Goal: Transaction & Acquisition: Purchase product/service

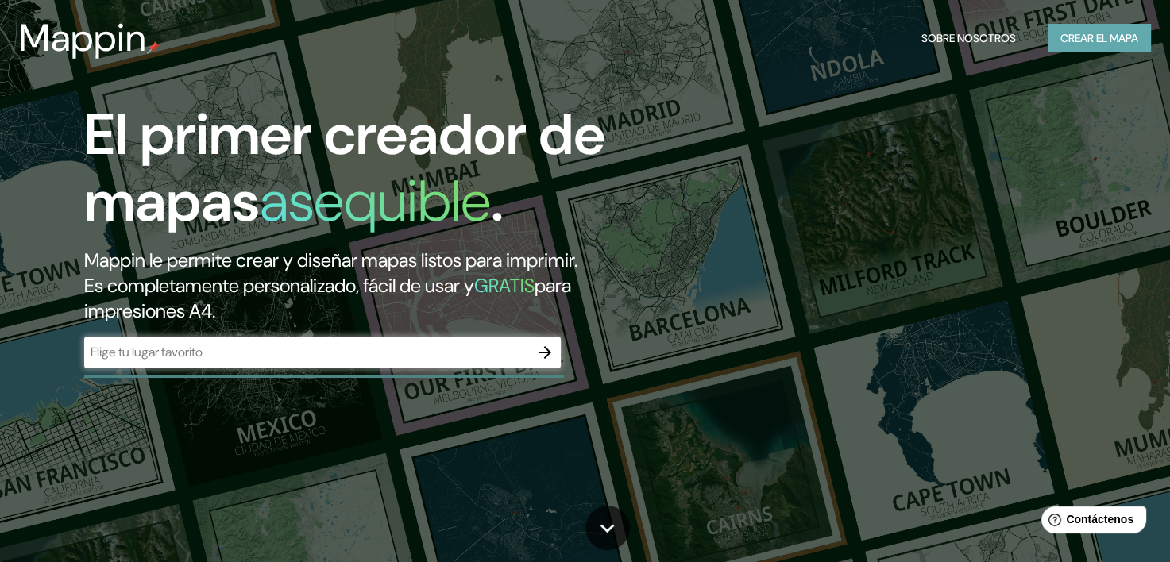
click at [1068, 44] on font "Crear el mapa" at bounding box center [1099, 39] width 78 height 20
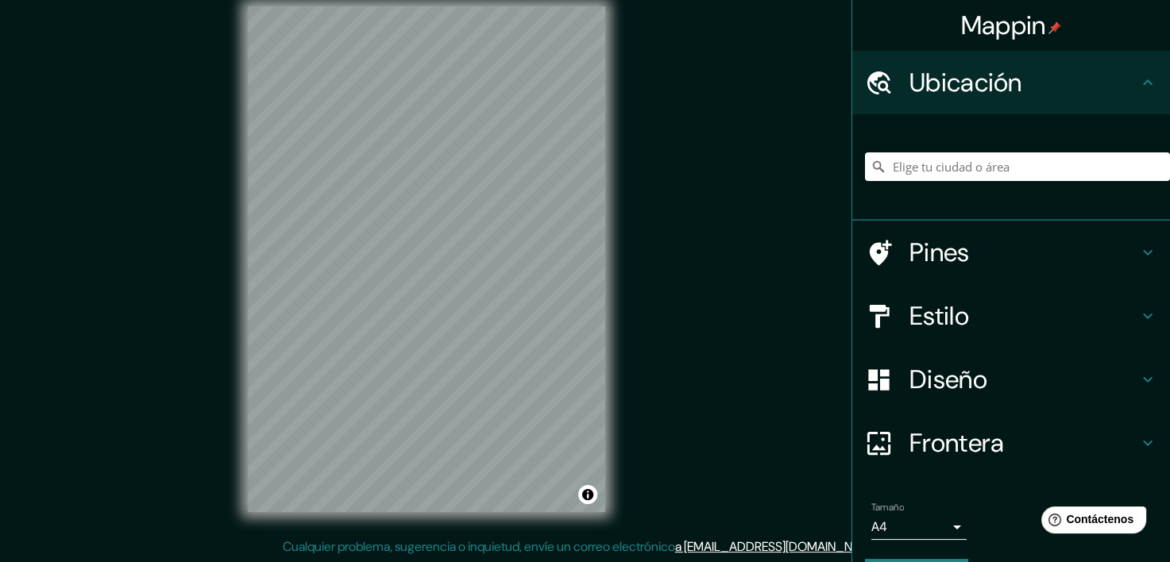
scroll to position [20, 0]
click at [937, 80] on h4 "Ubicación" at bounding box center [1023, 83] width 229 height 32
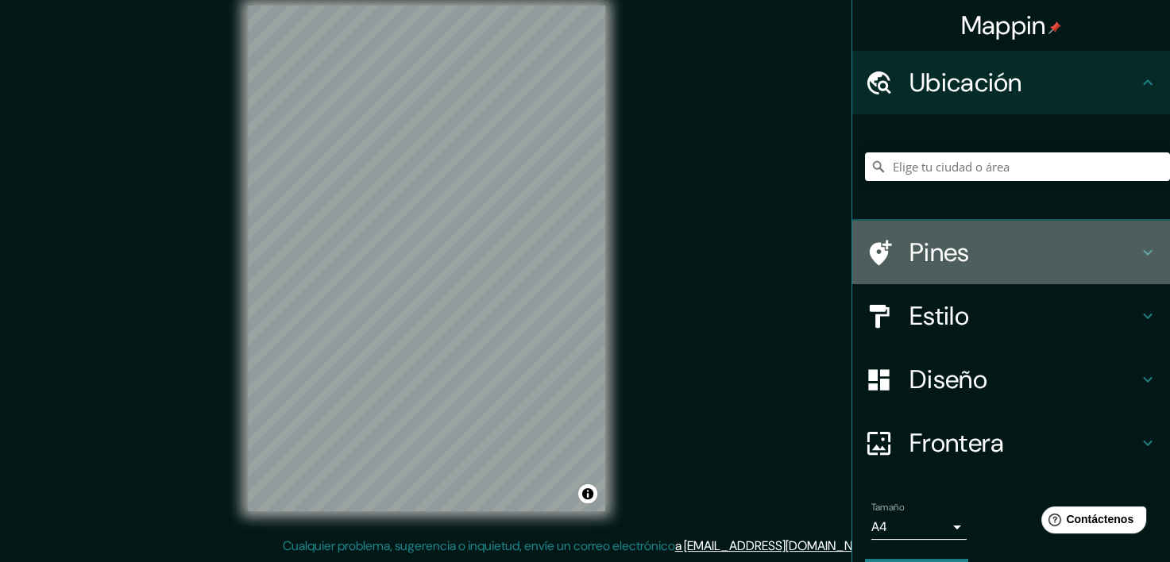
click at [927, 256] on h4 "Pines" at bounding box center [1023, 253] width 229 height 32
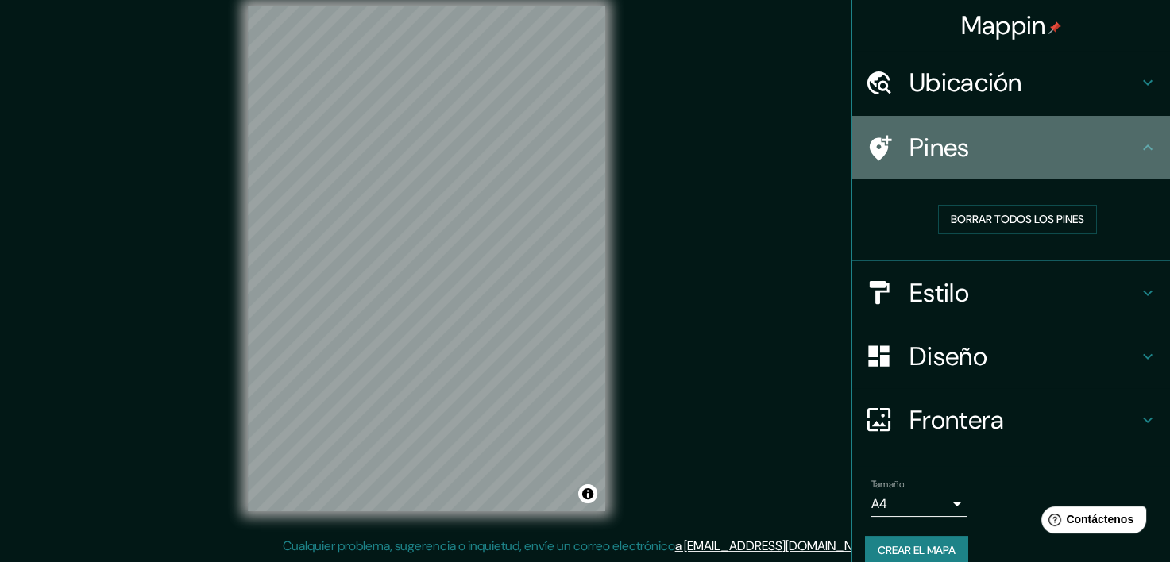
click at [962, 167] on div "Pines" at bounding box center [1011, 148] width 318 height 64
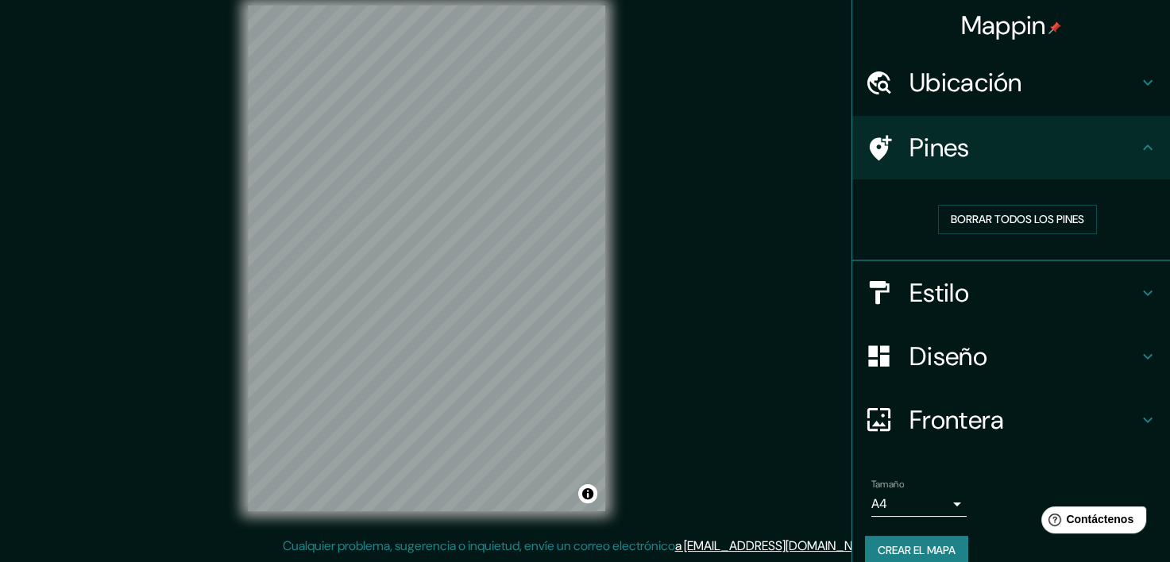
click at [891, 143] on div at bounding box center [887, 148] width 44 height 28
click at [876, 135] on icon at bounding box center [879, 148] width 28 height 28
click at [950, 214] on font "Borrar todos los pines" at bounding box center [1016, 220] width 133 height 20
click at [875, 141] on icon at bounding box center [880, 147] width 22 height 25
click at [1015, 302] on h4 "Estilo" at bounding box center [1023, 293] width 229 height 32
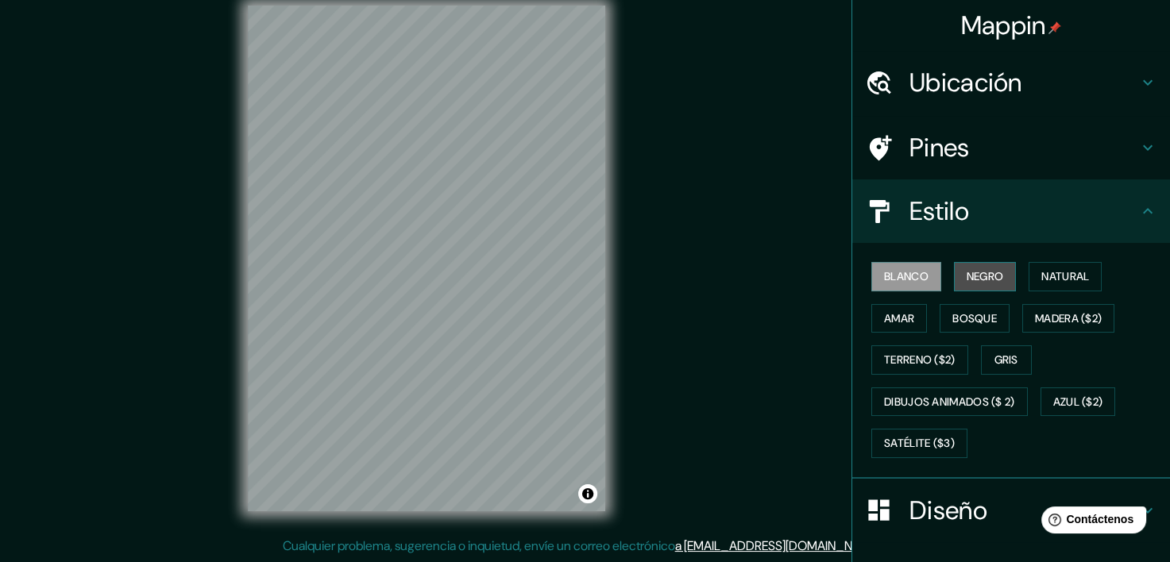
click at [972, 283] on font "Negro" at bounding box center [984, 277] width 37 height 20
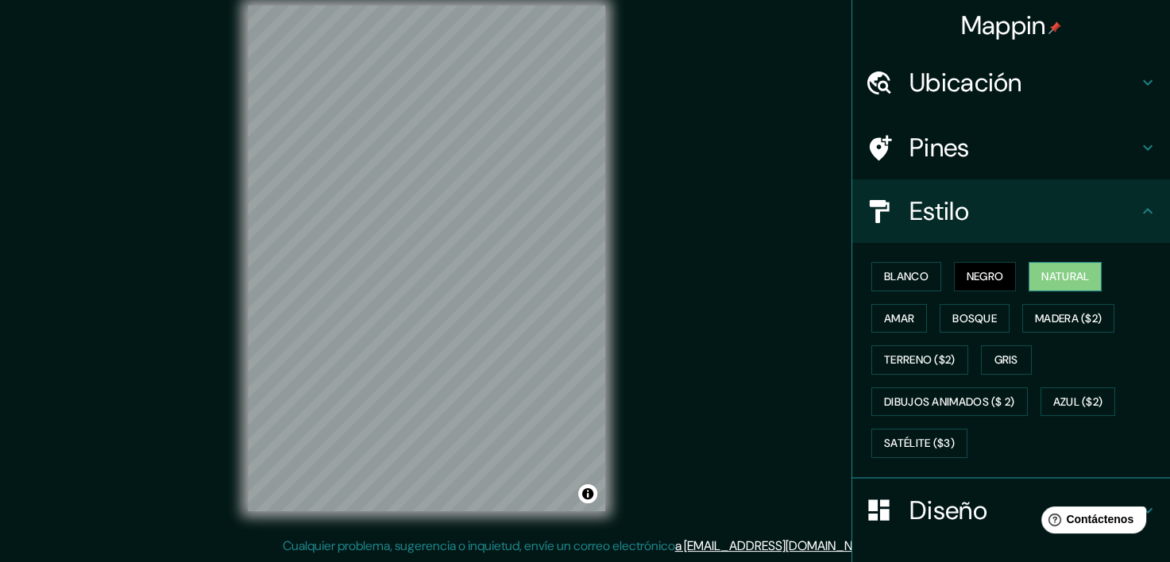
click at [1058, 279] on font "Natural" at bounding box center [1065, 277] width 48 height 20
click at [893, 317] on font "Amar" at bounding box center [899, 319] width 30 height 20
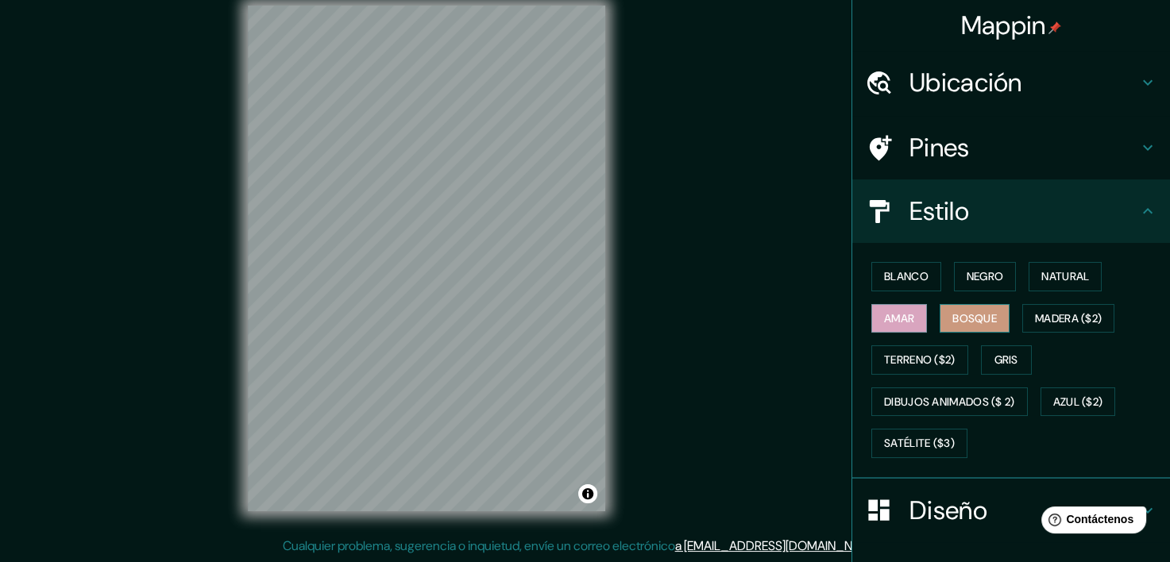
click at [961, 322] on font "Bosque" at bounding box center [974, 319] width 44 height 20
click at [1045, 318] on font "Madera ($2)" at bounding box center [1068, 319] width 67 height 20
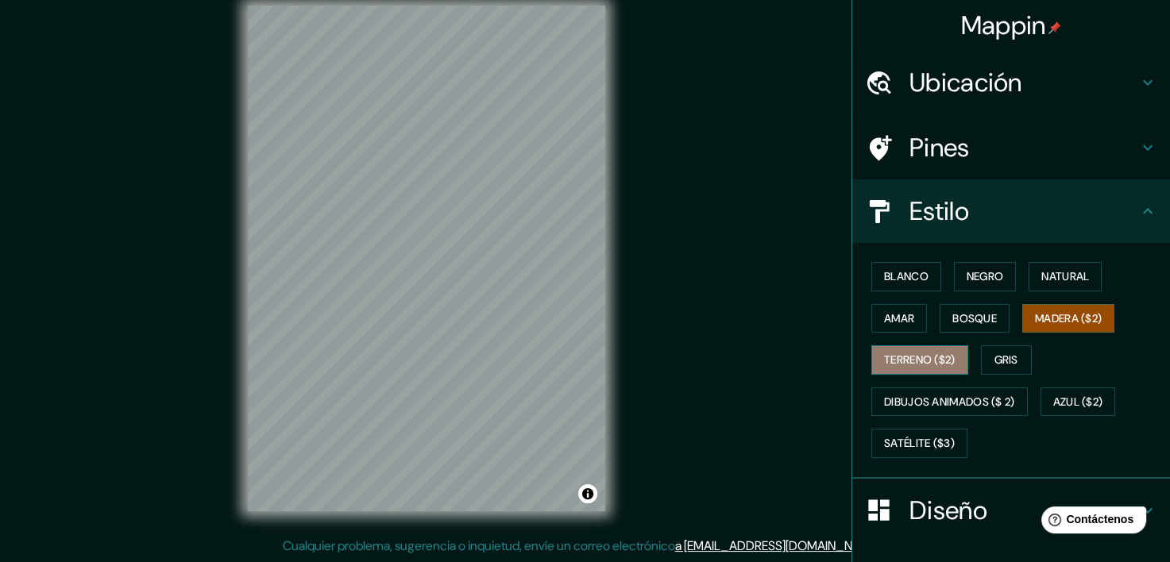
click at [913, 355] on font "Terreno ($2)" at bounding box center [919, 360] width 71 height 20
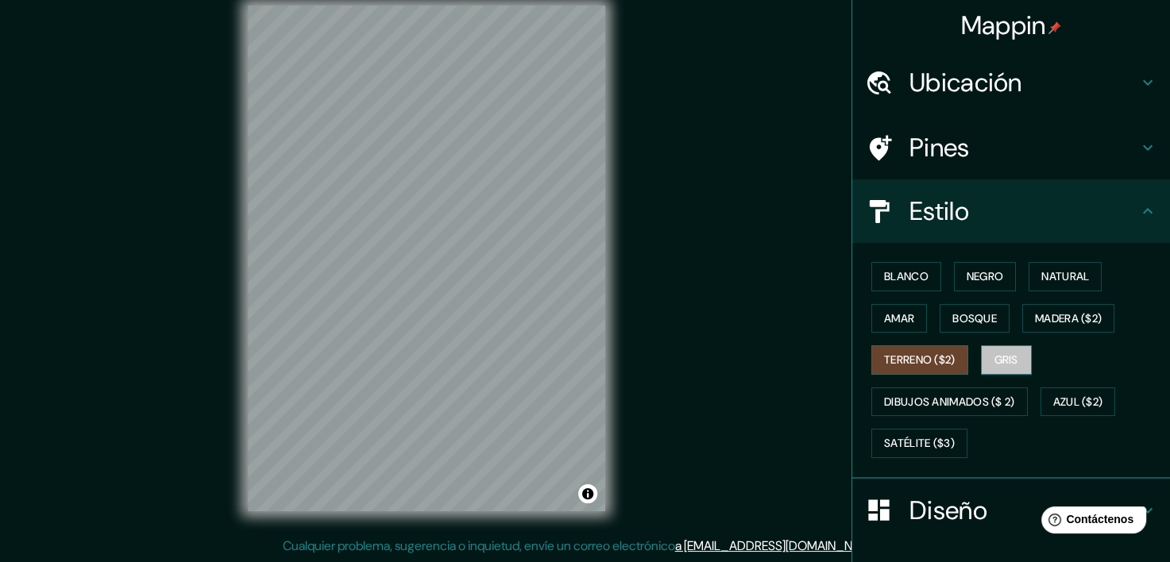
click at [994, 360] on font "Gris" at bounding box center [1006, 360] width 24 height 20
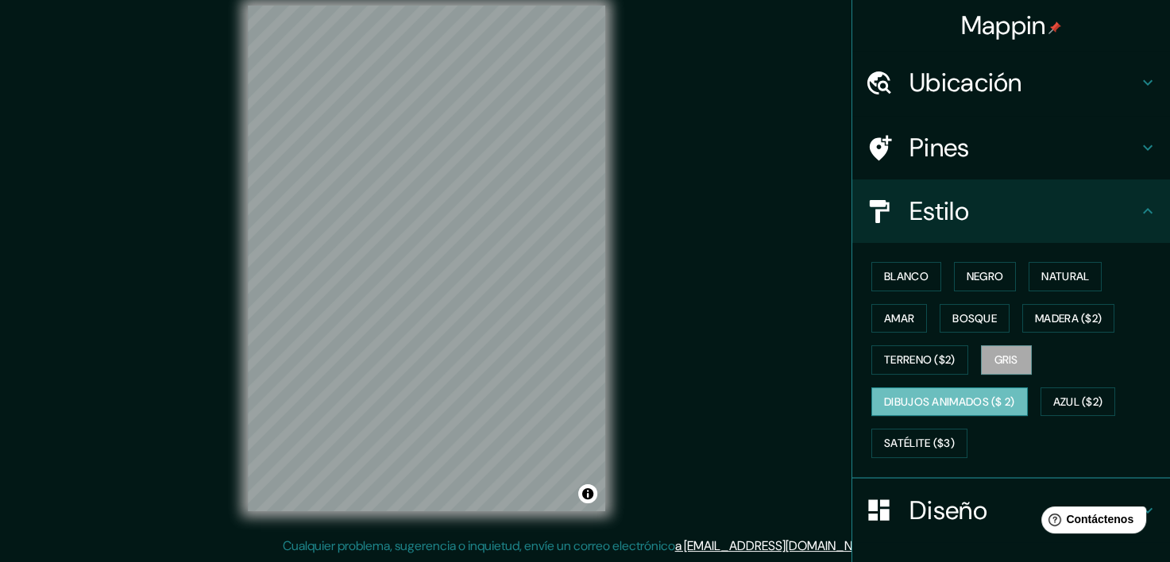
click at [956, 407] on font "Dibujos animados ($ 2)" at bounding box center [949, 402] width 131 height 20
click at [1058, 399] on font "Azul ($2)" at bounding box center [1078, 402] width 50 height 20
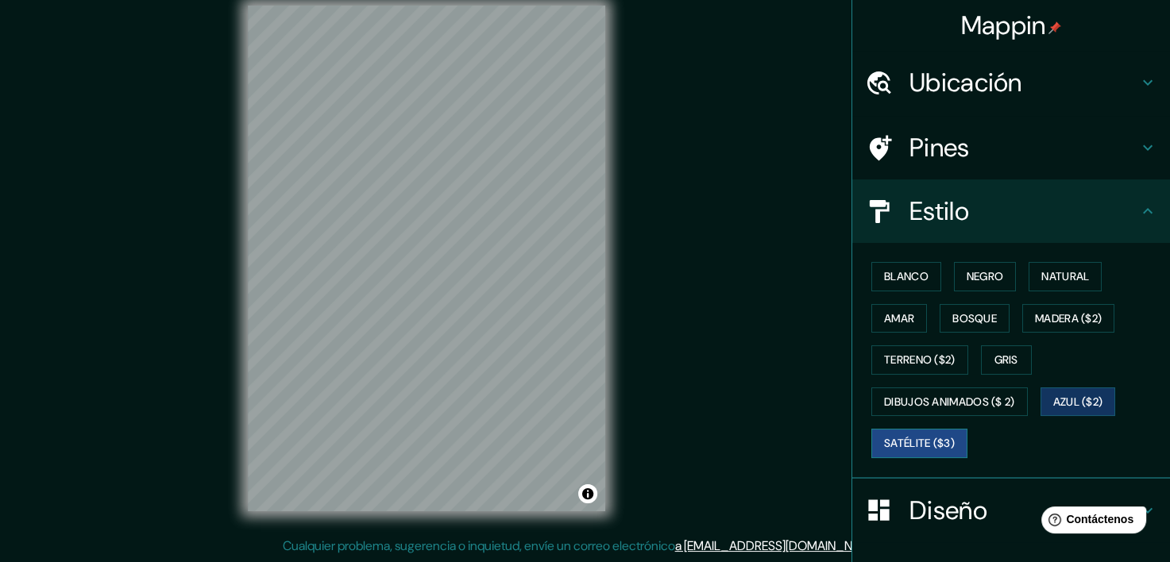
click at [900, 445] on font "Satélite ($3)" at bounding box center [919, 444] width 71 height 20
click at [953, 156] on h4 "Pines" at bounding box center [1023, 148] width 229 height 32
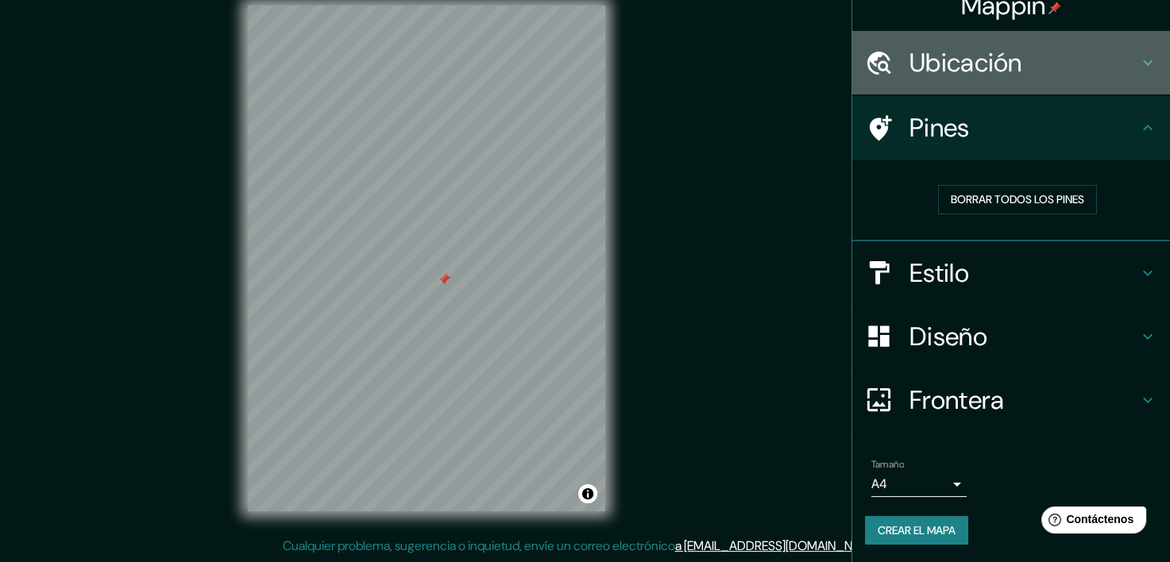
click at [924, 75] on h4 "Ubicación" at bounding box center [1023, 63] width 229 height 32
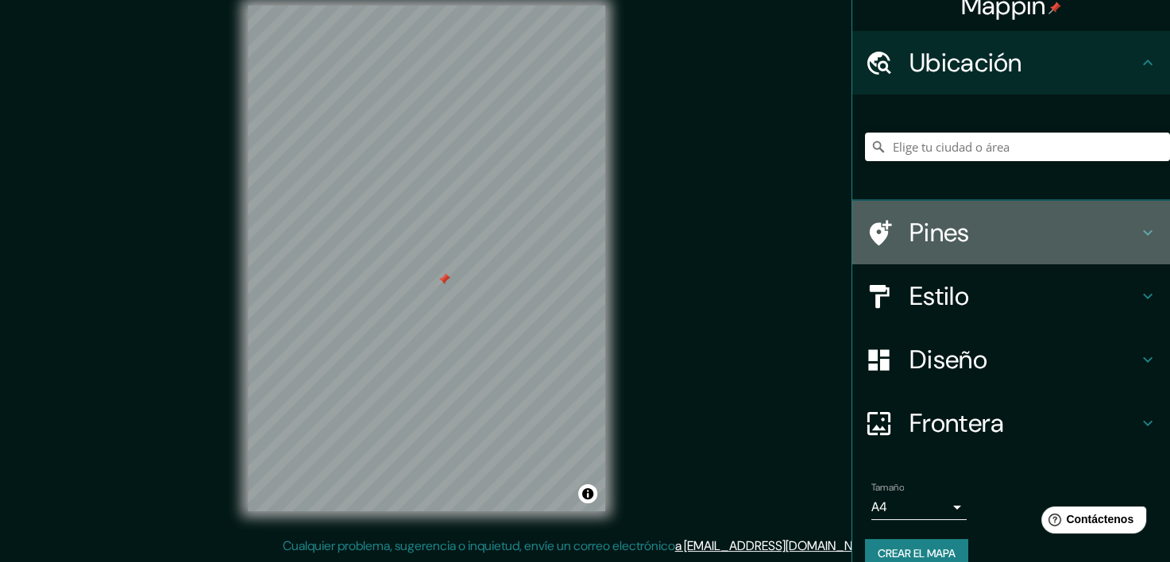
click at [925, 225] on h4 "Pines" at bounding box center [1023, 233] width 229 height 32
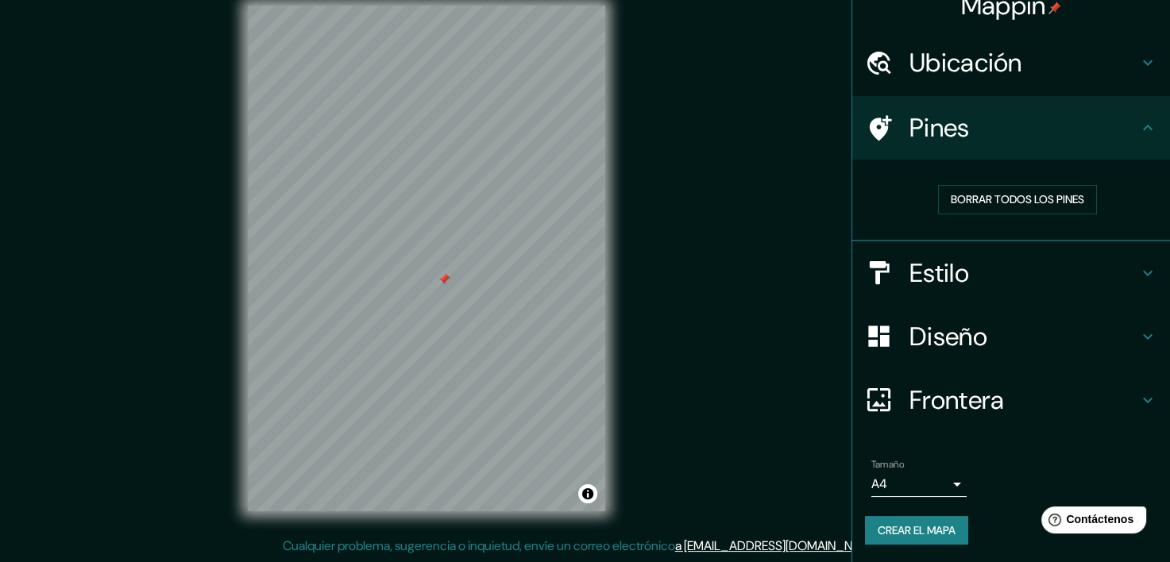
click at [943, 268] on h4 "Estilo" at bounding box center [1023, 273] width 229 height 32
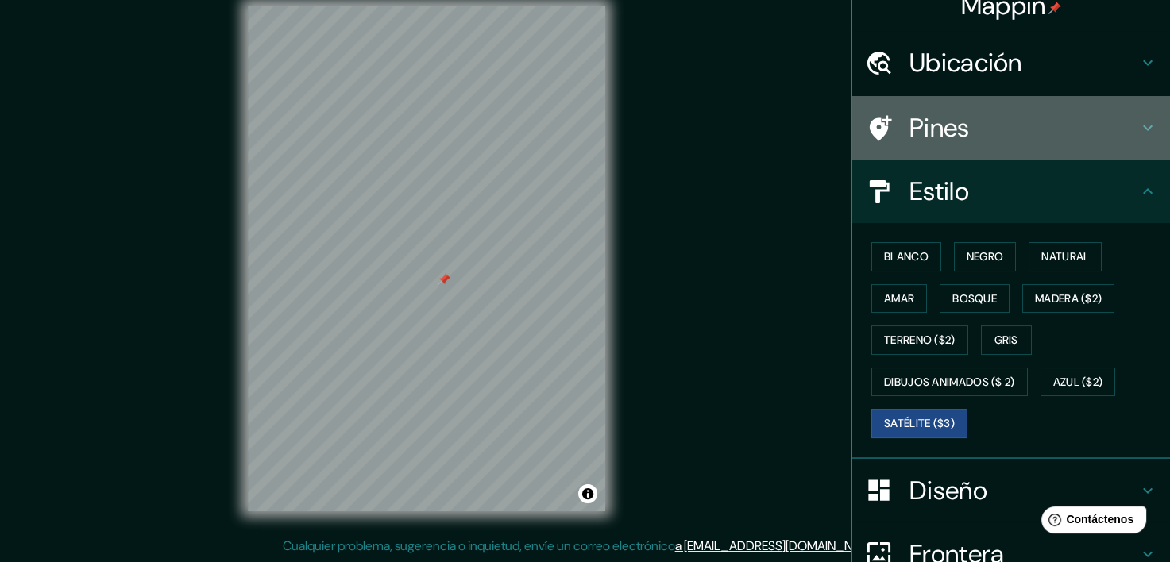
click at [927, 130] on h4 "Pines" at bounding box center [1023, 128] width 229 height 32
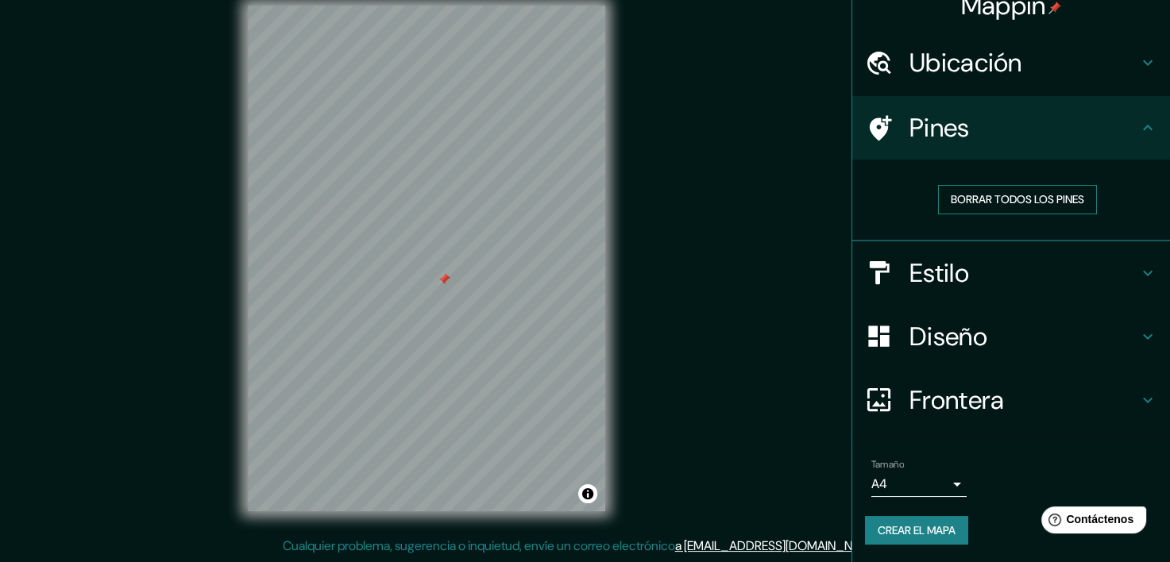
click at [965, 195] on font "Borrar todos los pines" at bounding box center [1016, 200] width 133 height 20
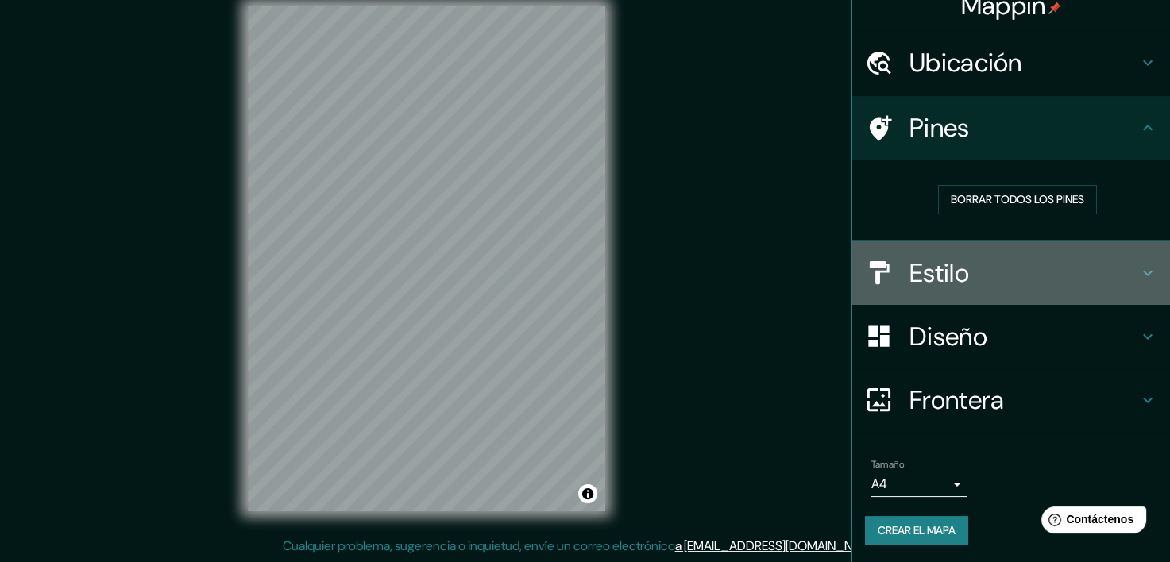
click at [942, 287] on div "Estilo" at bounding box center [1011, 273] width 318 height 64
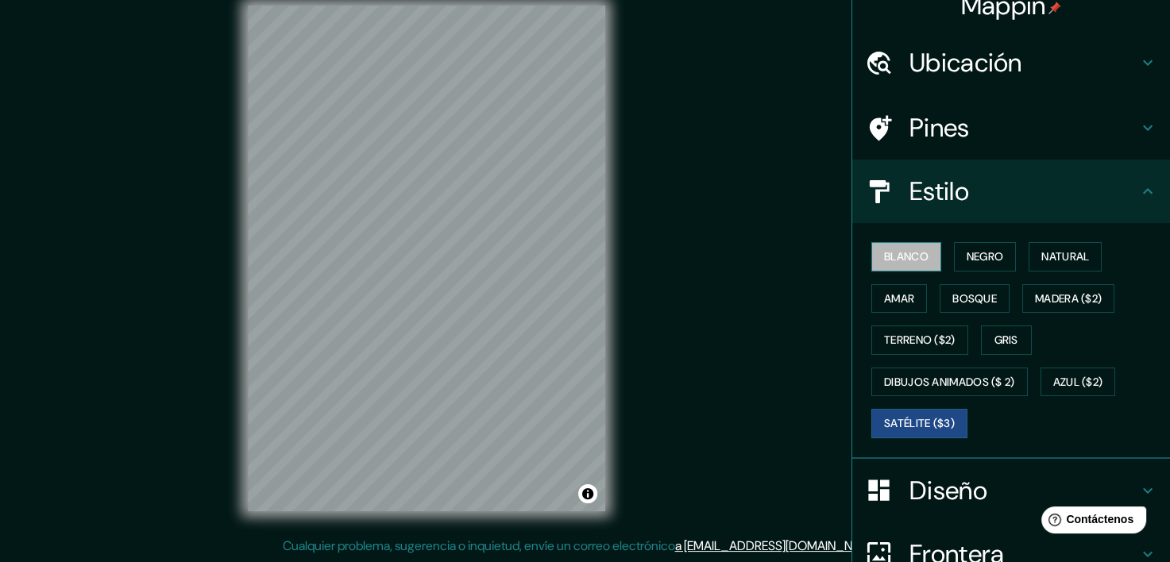
click at [888, 262] on font "Blanco" at bounding box center [906, 257] width 44 height 20
click at [966, 256] on font "Negro" at bounding box center [984, 257] width 37 height 20
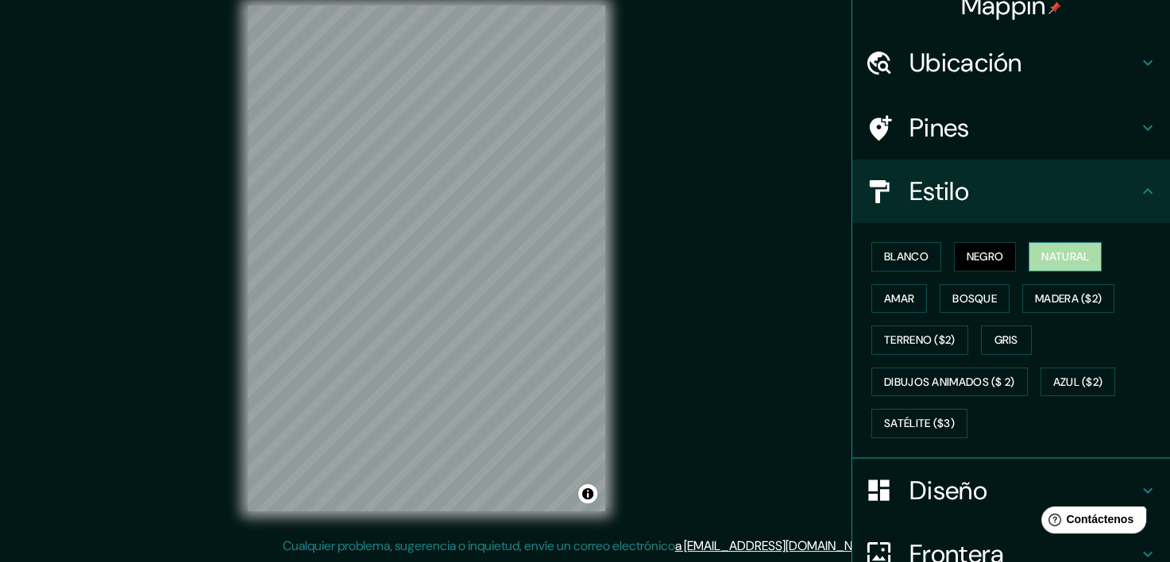
click at [1066, 261] on font "Natural" at bounding box center [1065, 257] width 48 height 20
click at [966, 264] on font "Negro" at bounding box center [984, 257] width 37 height 20
click at [910, 130] on h4 "Pines" at bounding box center [1023, 128] width 229 height 32
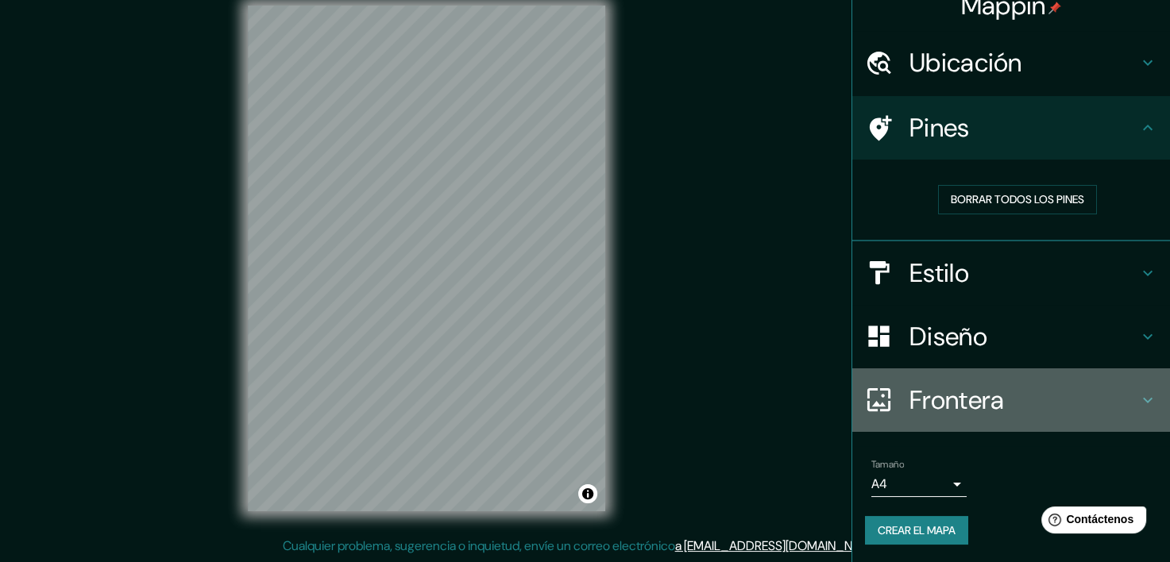
click at [981, 407] on h4 "Frontera" at bounding box center [1023, 400] width 229 height 32
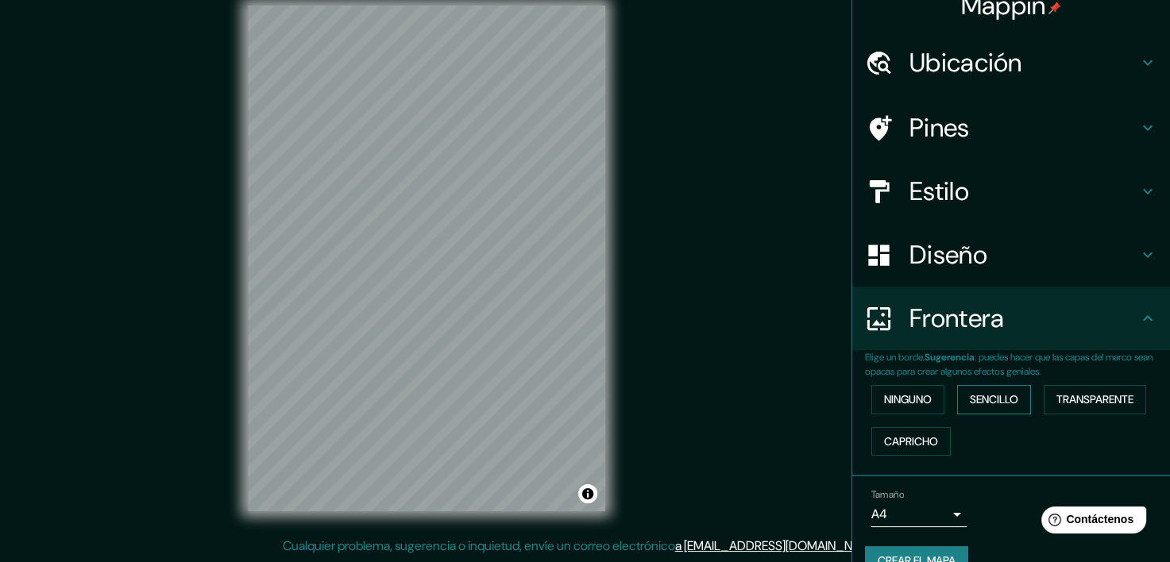
click at [977, 402] on font "Sencillo" at bounding box center [993, 400] width 48 height 20
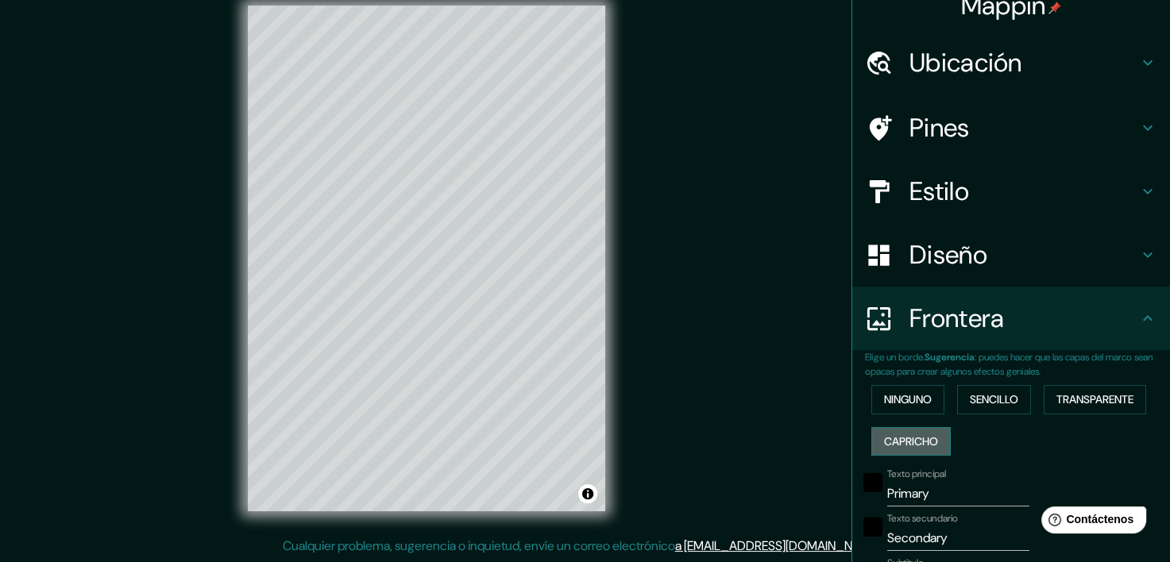
click at [915, 437] on font "Capricho" at bounding box center [911, 442] width 54 height 20
click at [1075, 402] on font "Transparente" at bounding box center [1094, 400] width 77 height 20
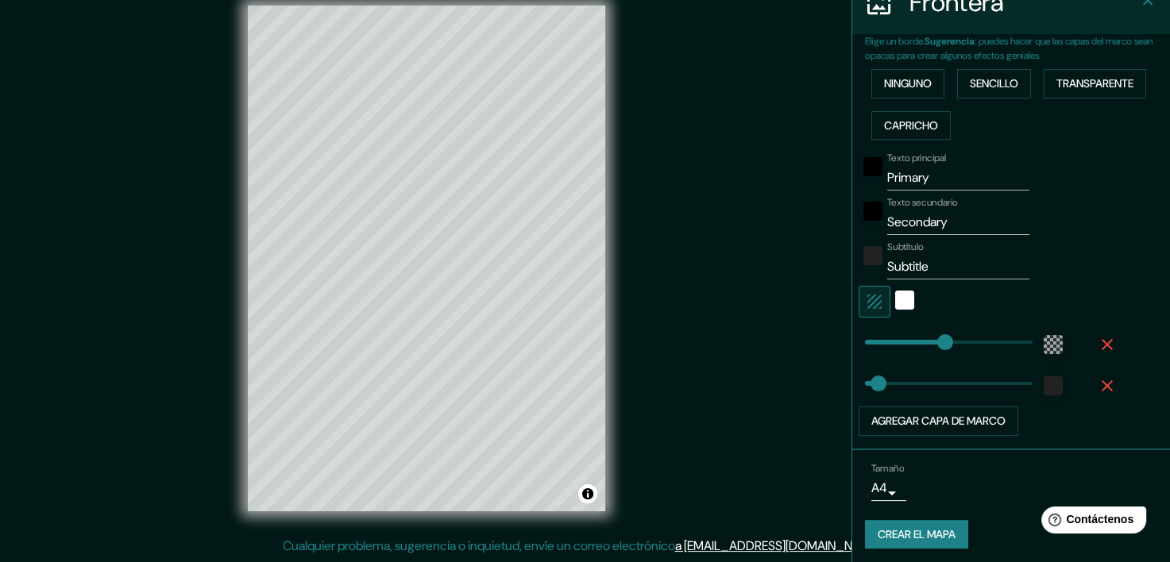
scroll to position [337, 0]
click at [1043, 346] on div "color-55555544" at bounding box center [1052, 342] width 19 height 19
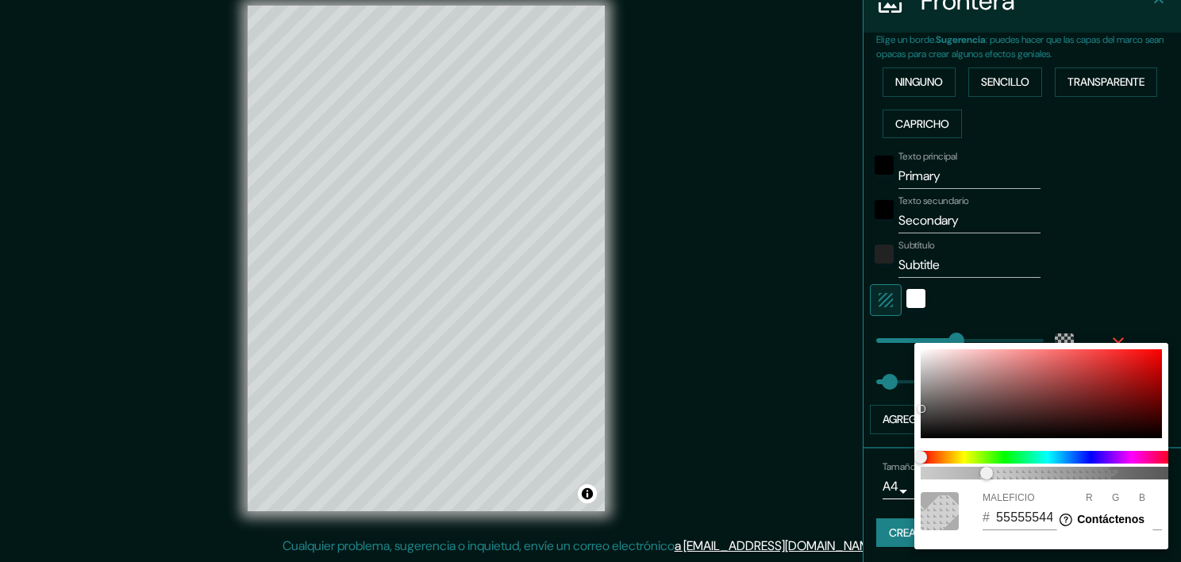
click at [819, 353] on div at bounding box center [590, 281] width 1181 height 562
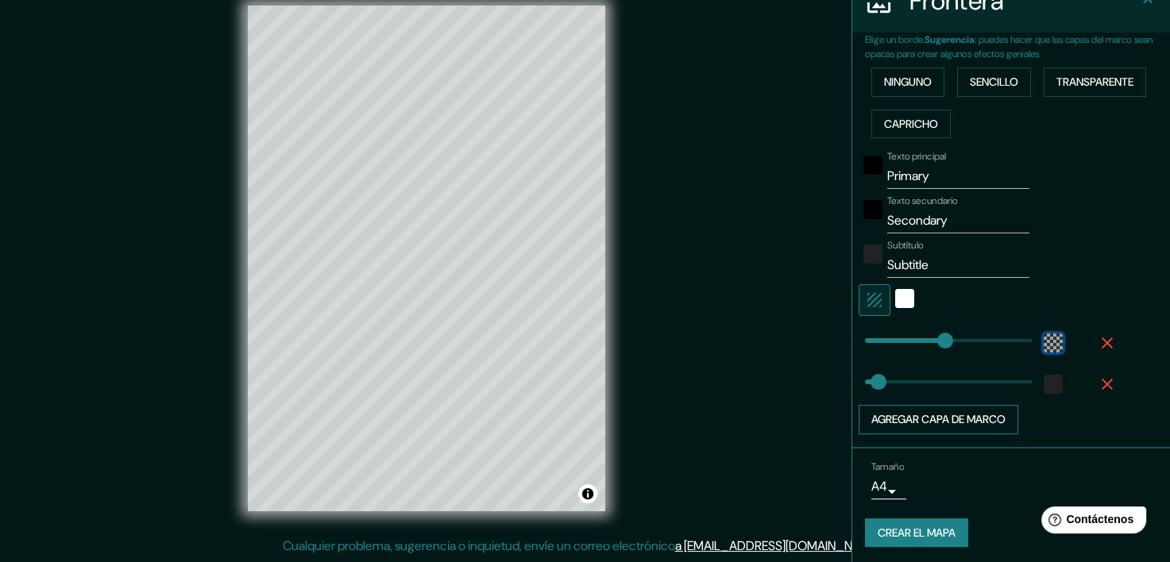
scroll to position [339, 0]
click at [937, 419] on button "Agregar capa de marco" at bounding box center [938, 417] width 160 height 29
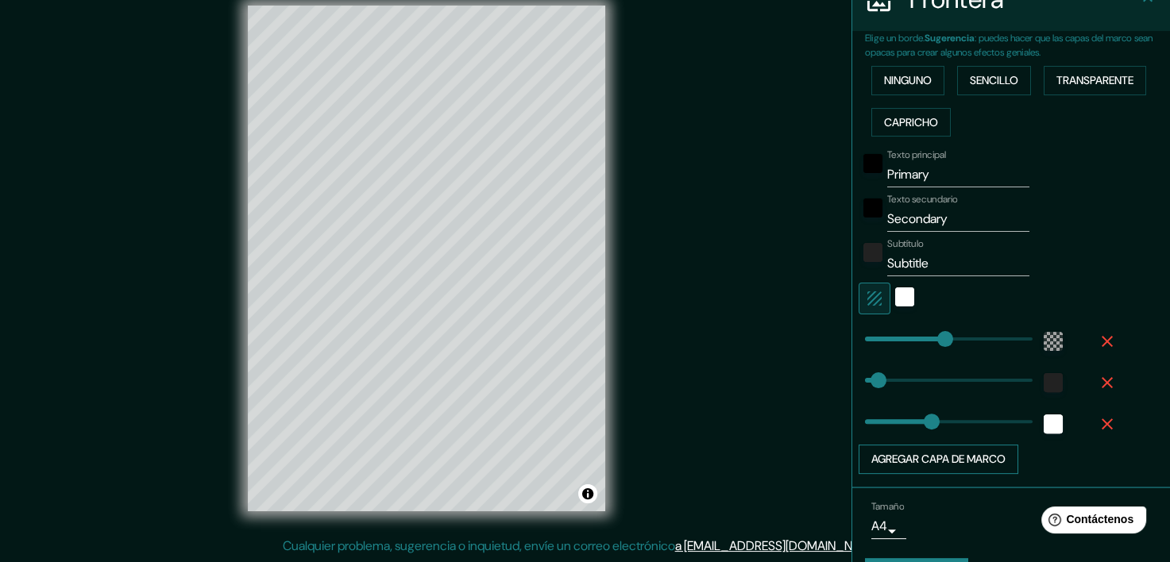
click at [931, 457] on button "Agregar capa de marco" at bounding box center [938, 459] width 160 height 29
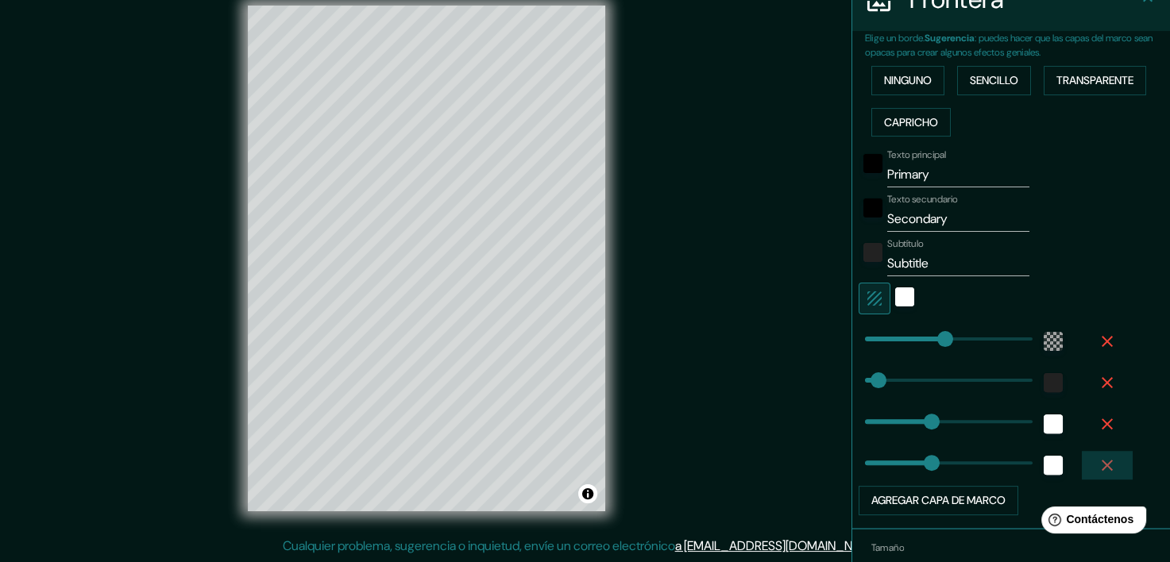
click at [1097, 458] on icon "button" at bounding box center [1106, 465] width 19 height 19
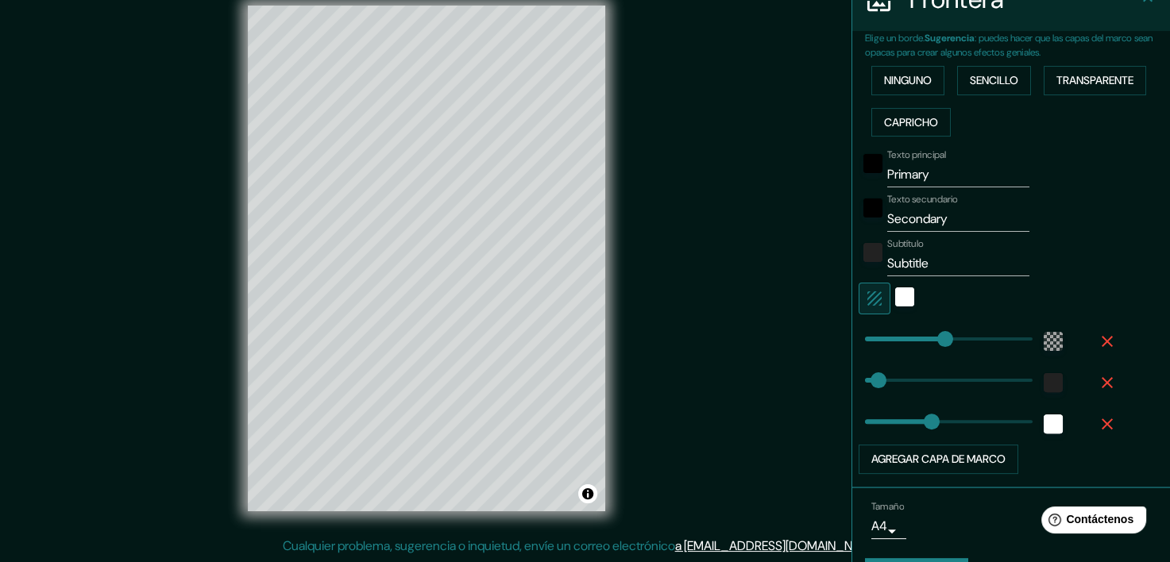
click at [1097, 426] on icon "button" at bounding box center [1106, 423] width 19 height 19
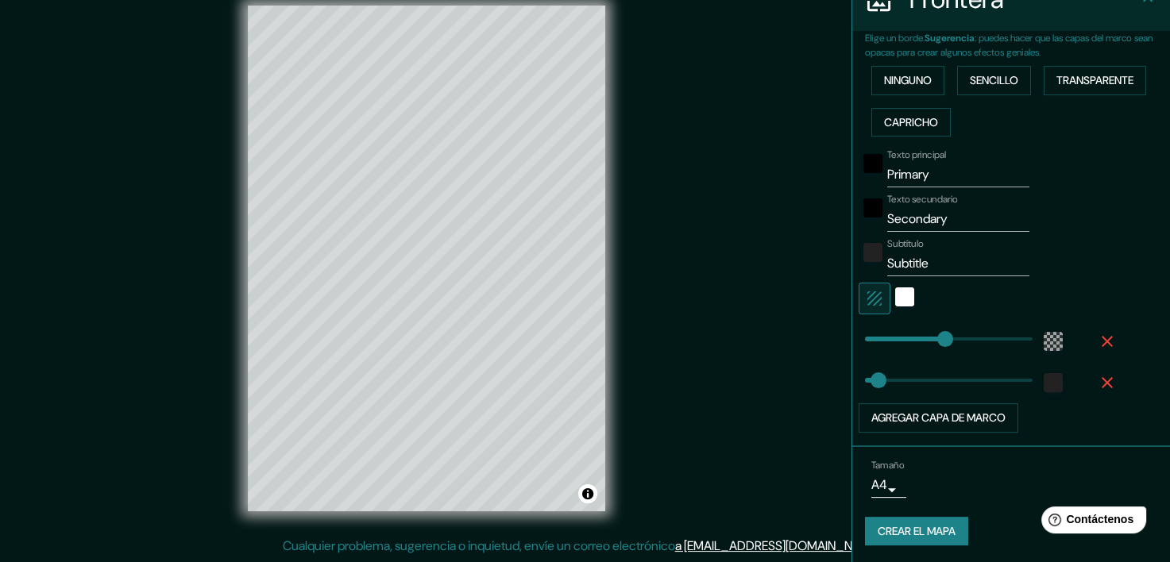
click at [883, 486] on body "Mappin Ubicación Pines Estilo Diseño Frontera Elige un borde. Sugerencia : pued…" at bounding box center [585, 261] width 1170 height 562
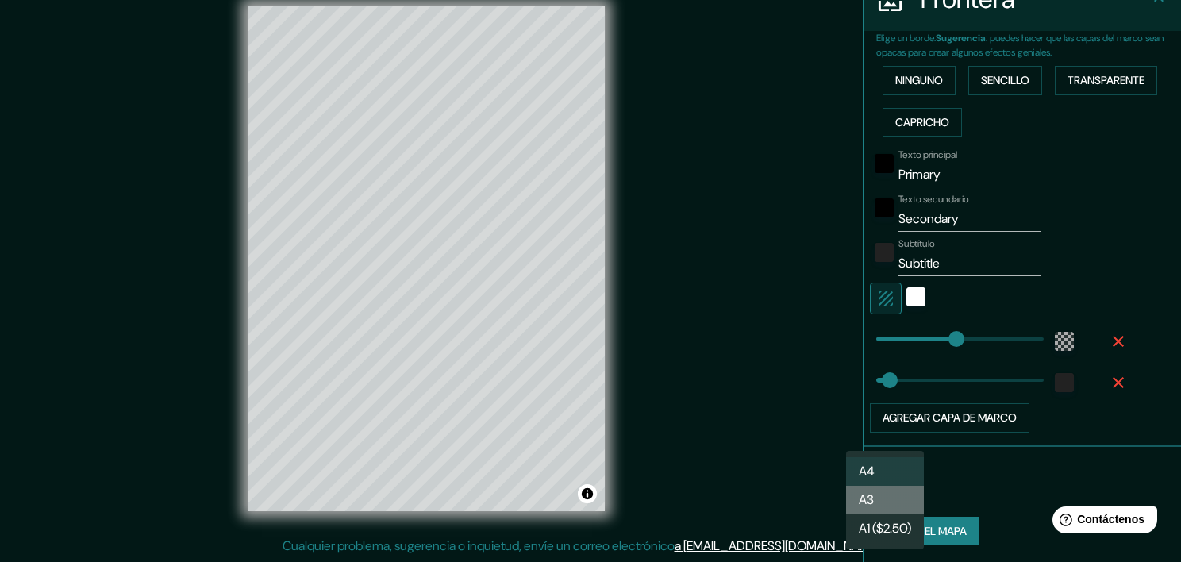
click at [892, 508] on li "A3" at bounding box center [885, 500] width 78 height 29
click at [875, 486] on body "Mappin Ubicación Pines Estilo Diseño Frontera Elige un borde. Sugerencia : pued…" at bounding box center [590, 261] width 1181 height 562
click at [893, 467] on li "A4" at bounding box center [885, 471] width 78 height 29
click at [884, 486] on body "Mappin Ubicación Pines Estilo Diseño Frontera Elige un borde. Sugerencia : pued…" at bounding box center [590, 261] width 1181 height 562
click at [886, 534] on font "A1 ($2.50)" at bounding box center [885, 528] width 52 height 19
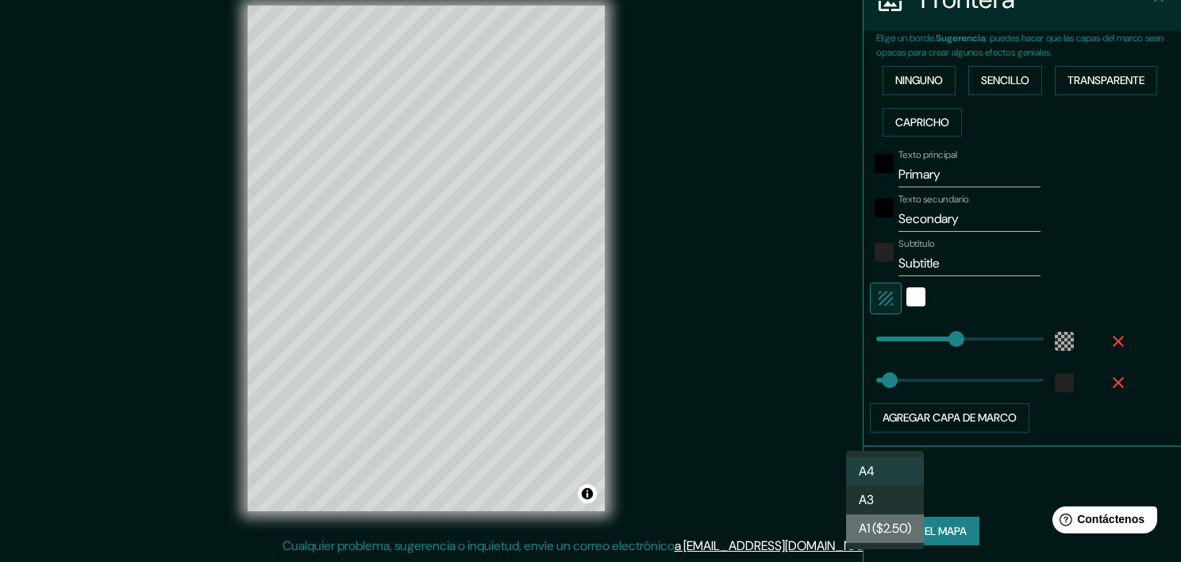
type input "a3"
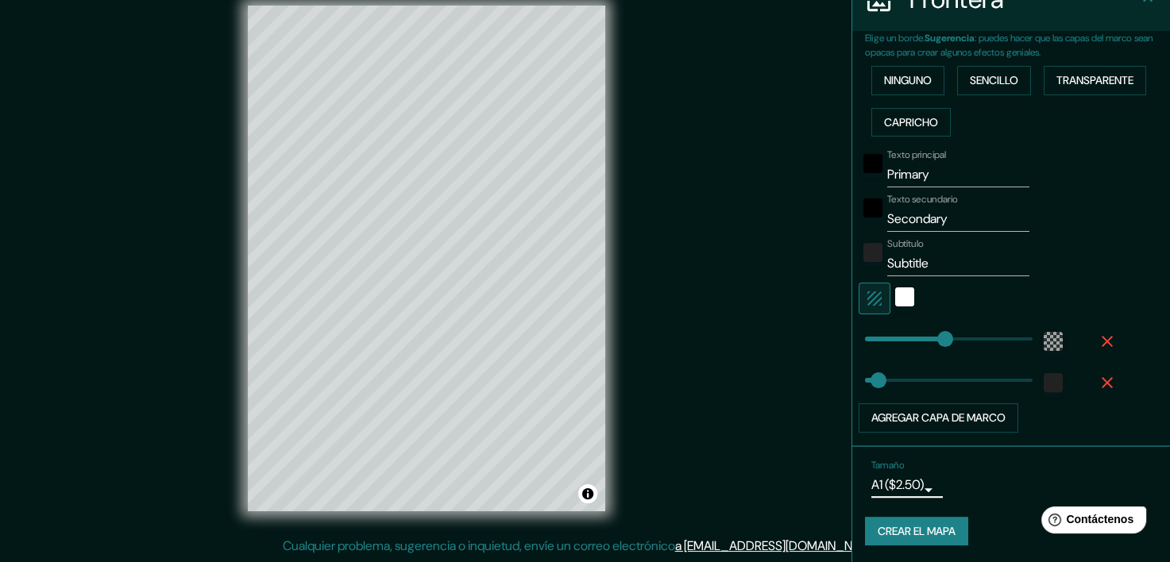
click at [1097, 345] on icon "button" at bounding box center [1106, 341] width 19 height 19
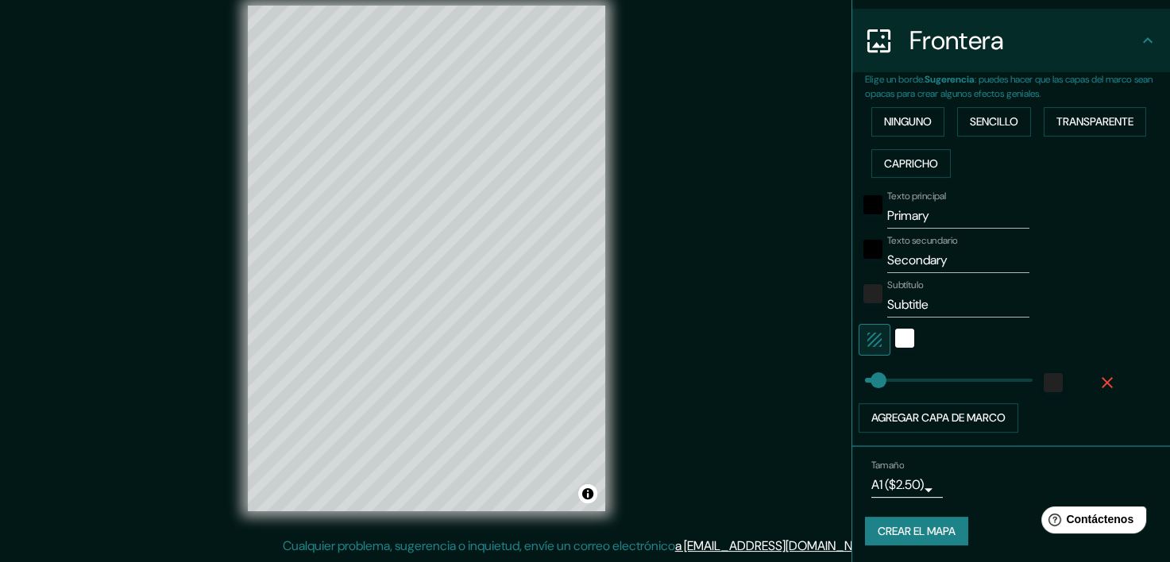
click at [1101, 378] on icon "button" at bounding box center [1106, 382] width 11 height 11
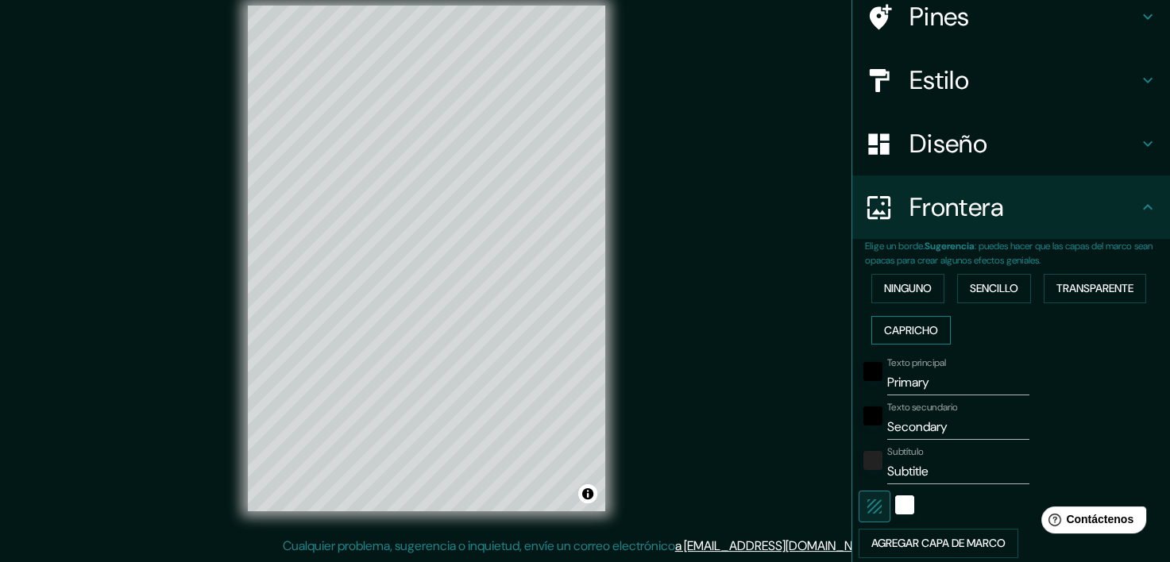
scroll to position [177, 0]
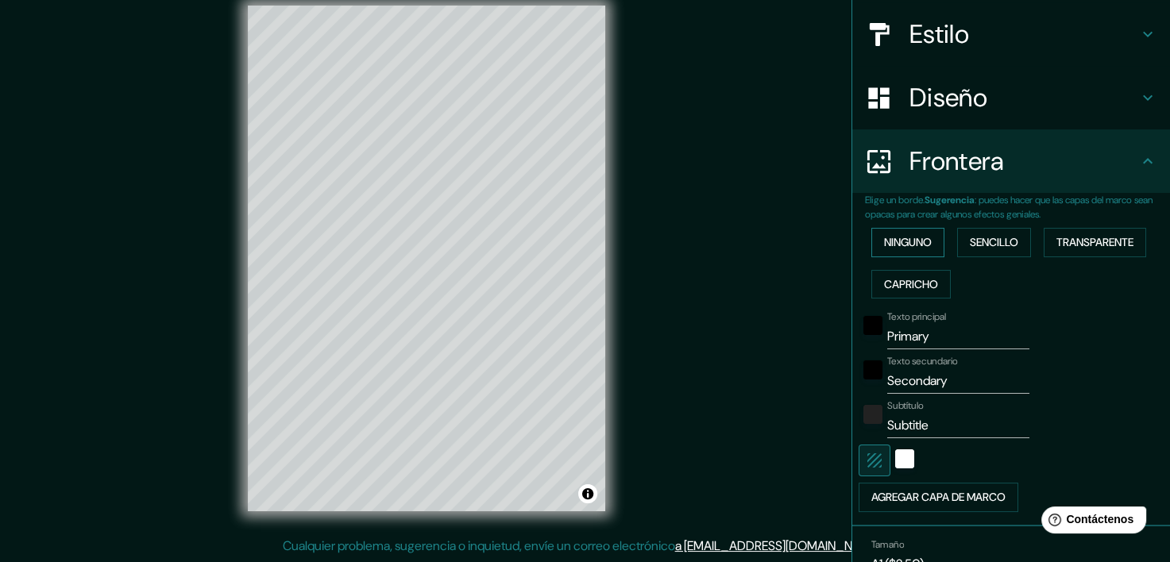
click at [909, 254] on button "Ninguno" at bounding box center [907, 242] width 73 height 29
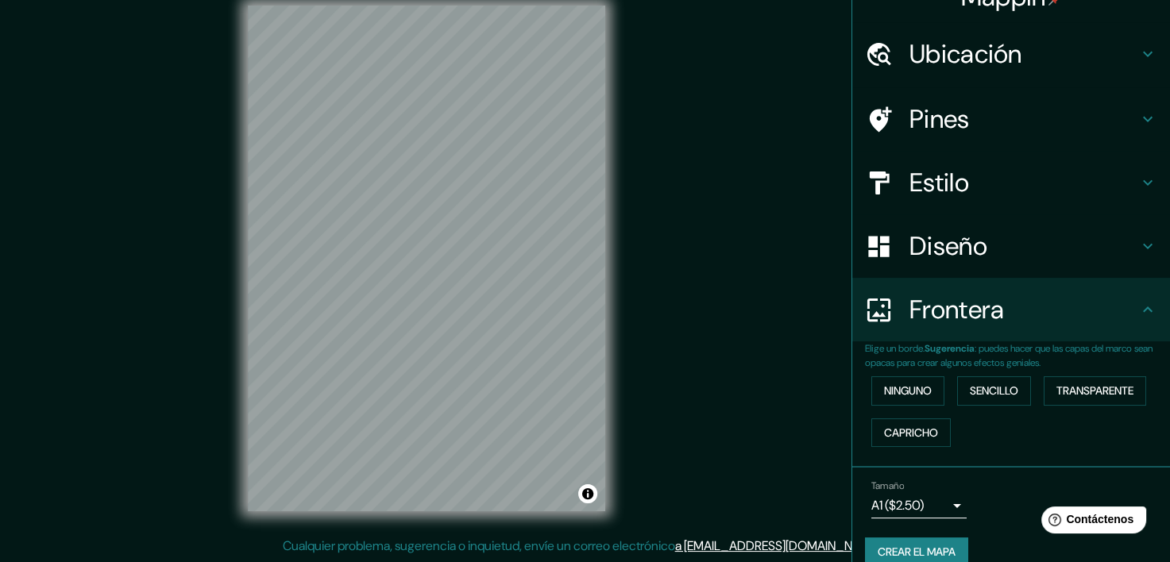
scroll to position [0, 0]
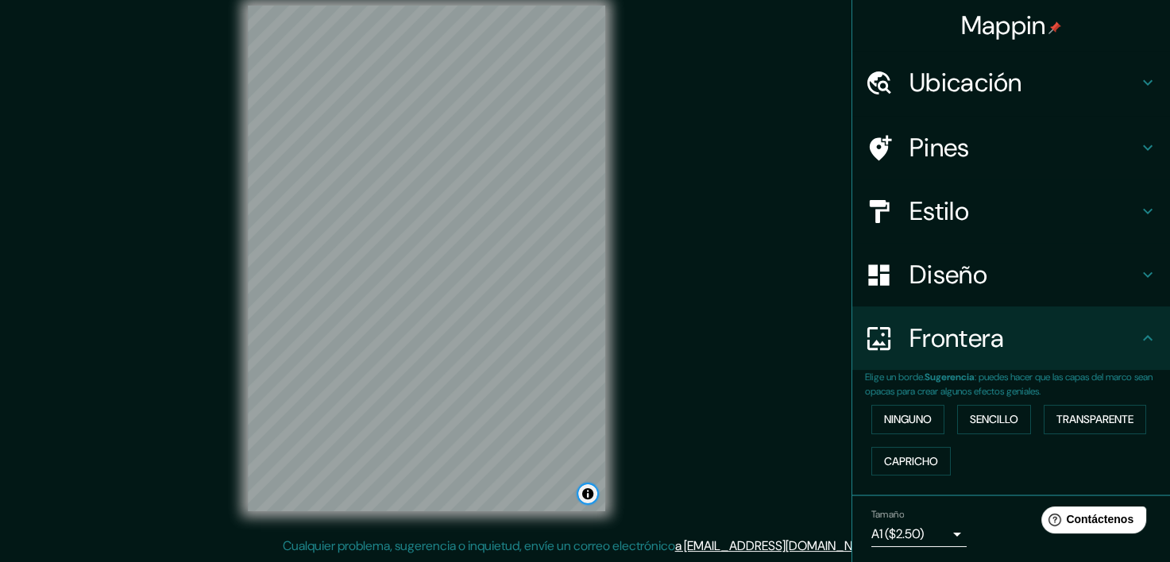
click at [588, 494] on button "Alternar atribución" at bounding box center [587, 493] width 19 height 19
click at [681, 449] on div "Mappin Ubicación Pines Estilo Diseño Frontera Elige un borde. Sugerencia : pued…" at bounding box center [585, 271] width 1170 height 582
click at [591, 497] on button "Alternar atribución" at bounding box center [587, 493] width 19 height 19
click at [994, 287] on h4 "Diseño" at bounding box center [1023, 275] width 229 height 32
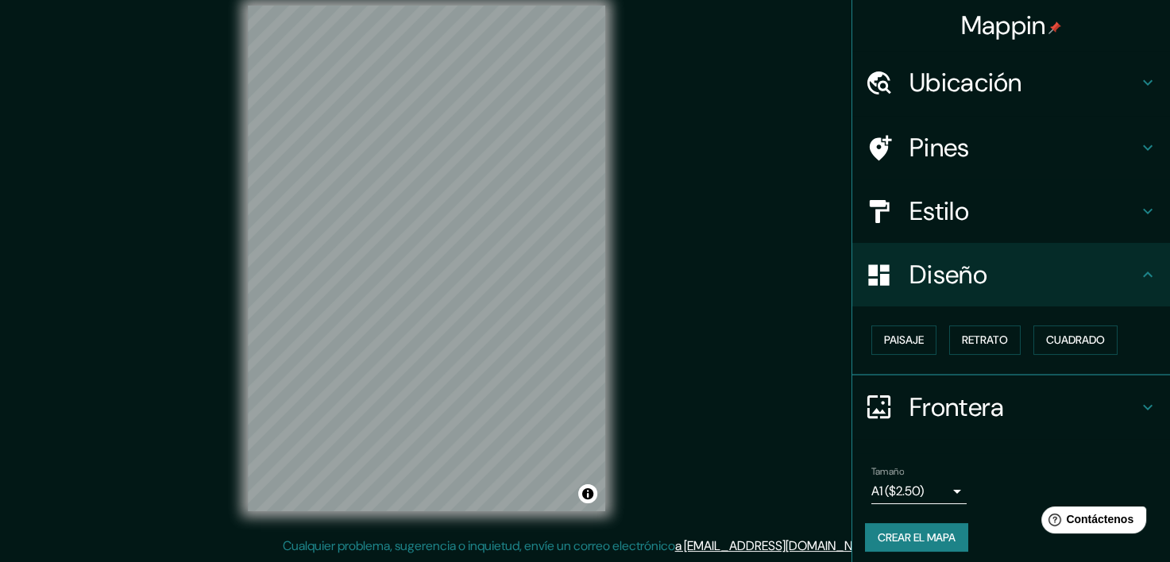
click at [1086, 271] on h4 "Diseño" at bounding box center [1023, 275] width 229 height 32
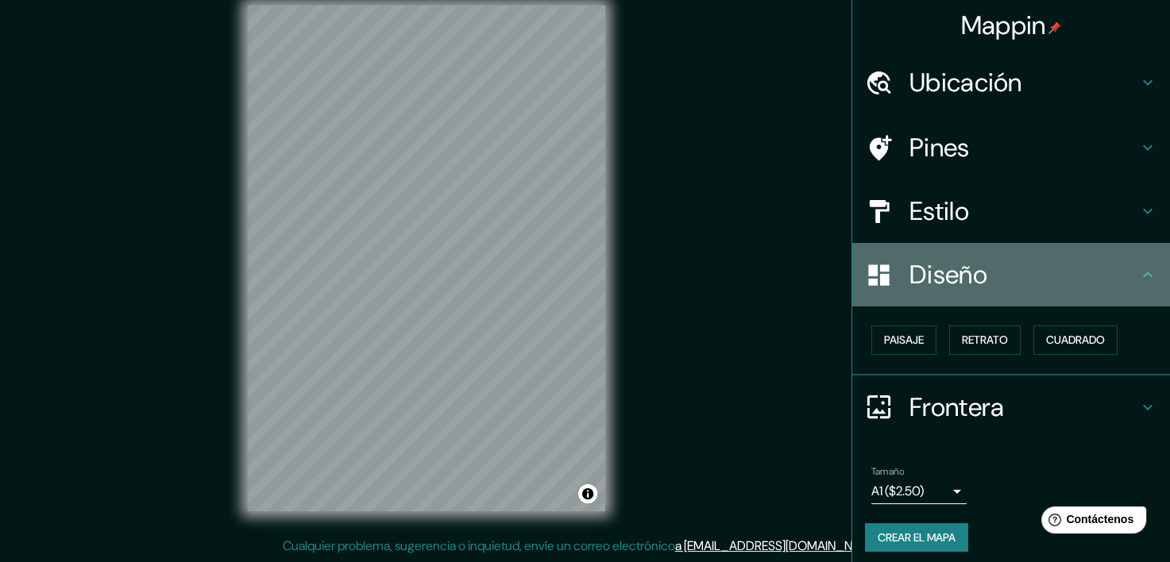
click at [1121, 271] on h4 "Diseño" at bounding box center [1023, 275] width 229 height 32
click at [1138, 280] on icon at bounding box center [1147, 274] width 19 height 19
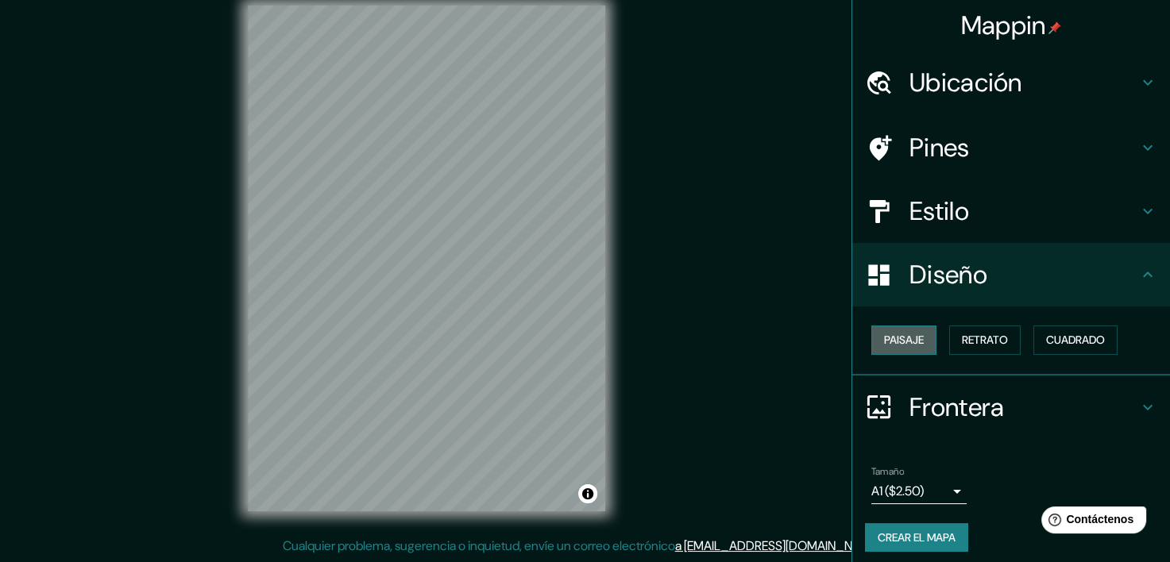
click at [891, 340] on font "Paisaje" at bounding box center [904, 340] width 40 height 20
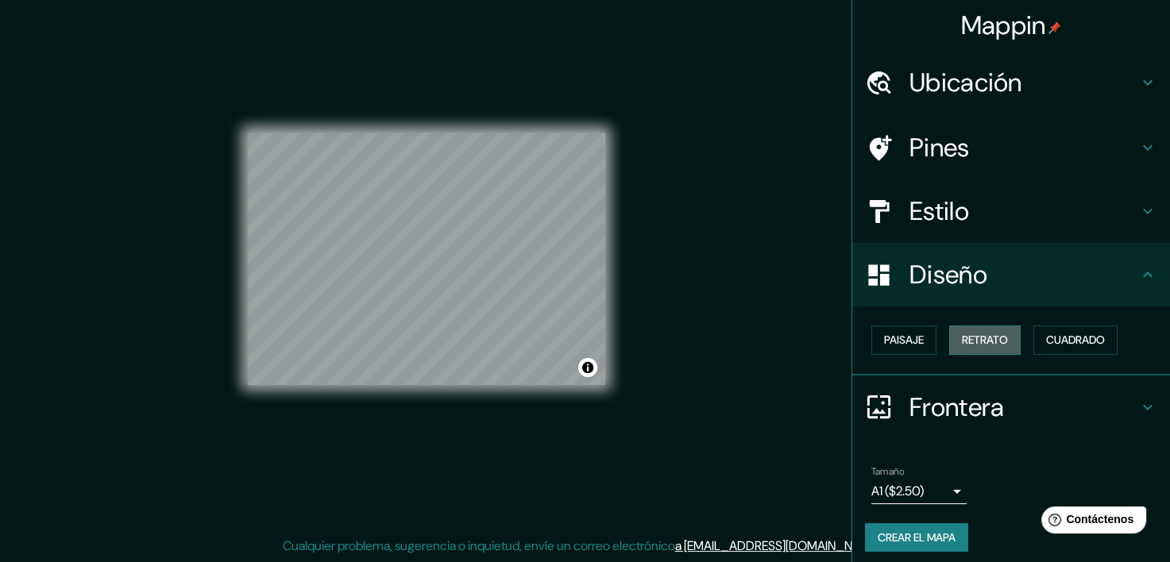
click at [985, 348] on font "Retrato" at bounding box center [985, 340] width 46 height 20
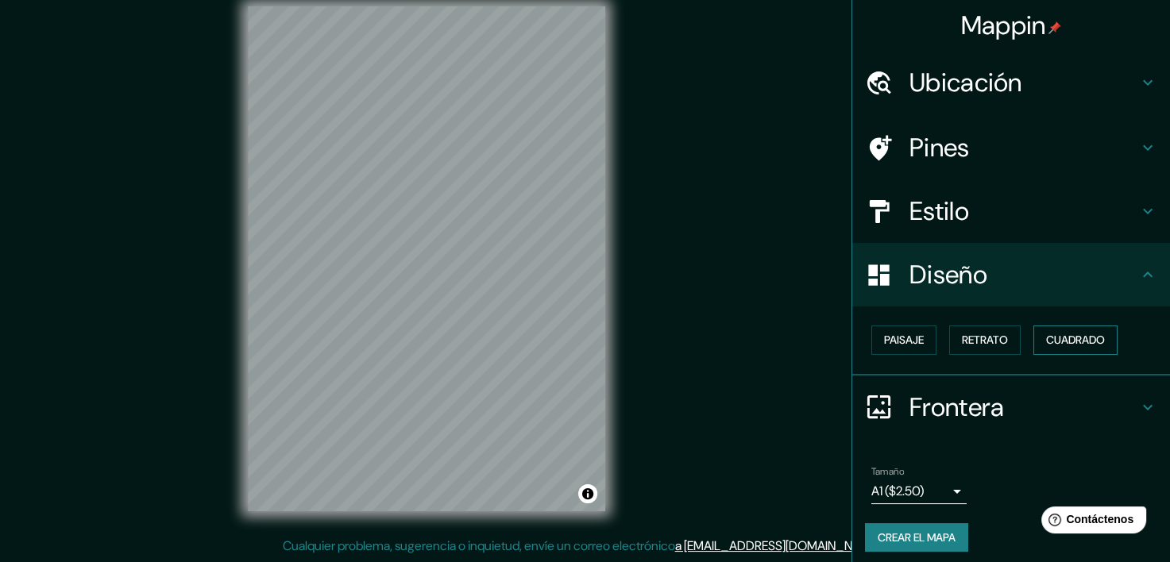
click at [1070, 348] on font "Cuadrado" at bounding box center [1075, 340] width 59 height 20
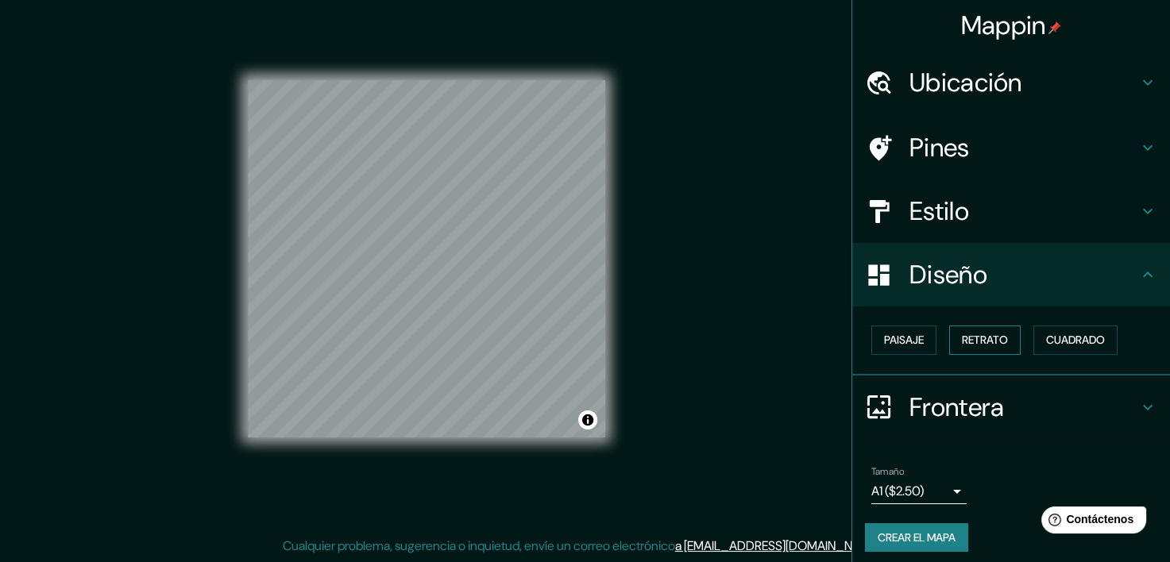
click at [969, 348] on font "Retrato" at bounding box center [985, 340] width 46 height 20
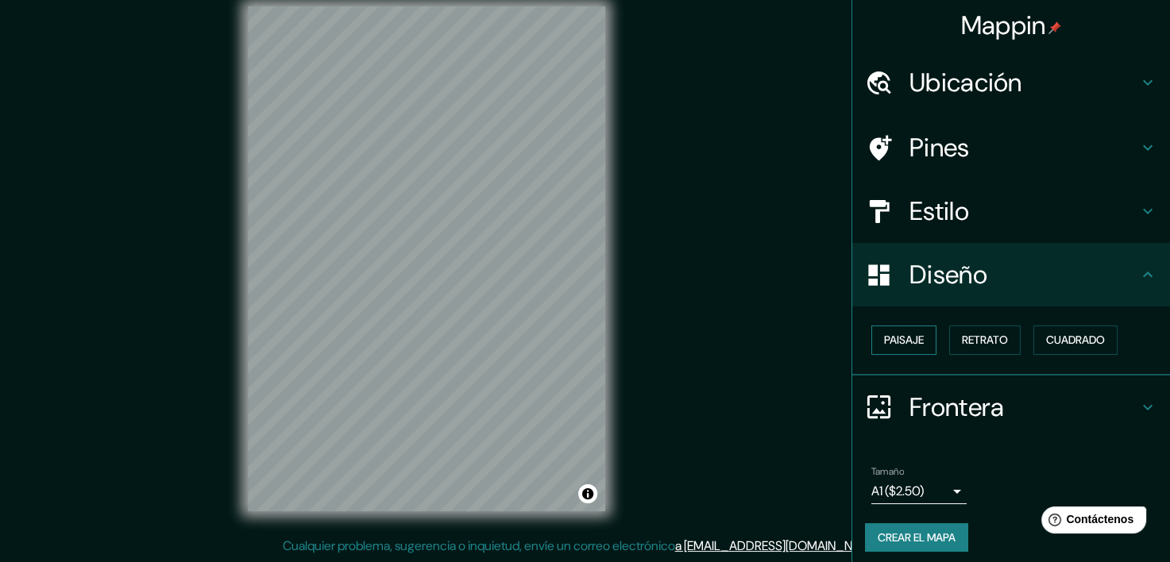
click at [884, 343] on font "Paisaje" at bounding box center [904, 340] width 40 height 20
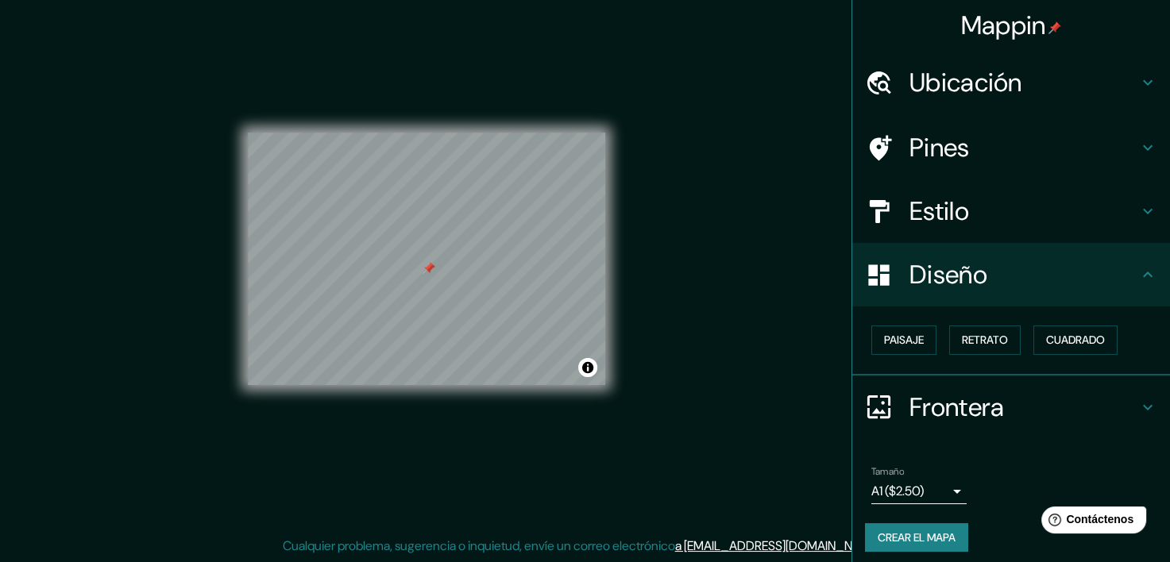
click at [763, 349] on div "Mappin Ubicación Pines Estilo Diseño Paisaje Retrato Cuadrado Frontera Elige un…" at bounding box center [585, 271] width 1170 height 582
click at [908, 348] on font "Paisaje" at bounding box center [904, 340] width 40 height 20
click at [1018, 353] on div "Paisaje Retrato Cuadrado" at bounding box center [1017, 340] width 305 height 42
click at [962, 337] on font "Retrato" at bounding box center [985, 340] width 46 height 20
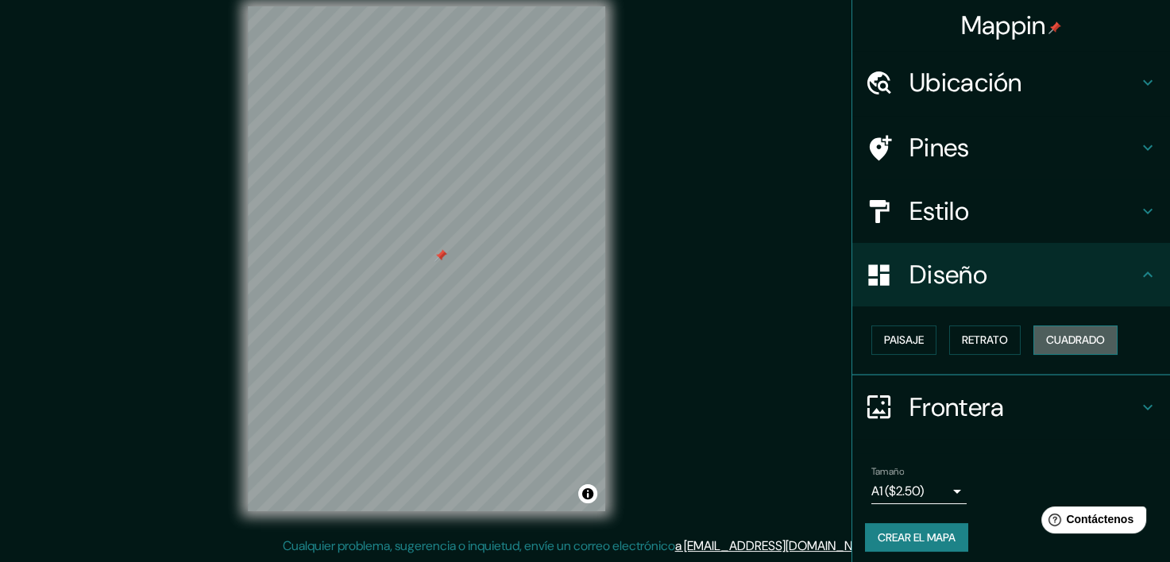
click at [1054, 341] on font "Cuadrado" at bounding box center [1075, 340] width 59 height 20
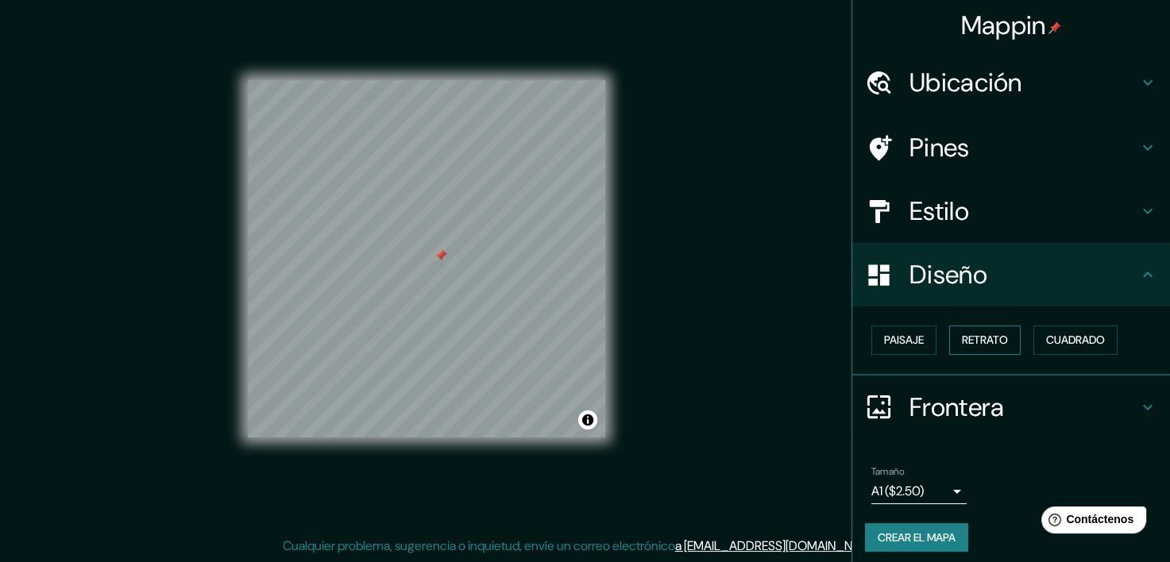
click at [1004, 346] on button "Retrato" at bounding box center [984, 340] width 71 height 29
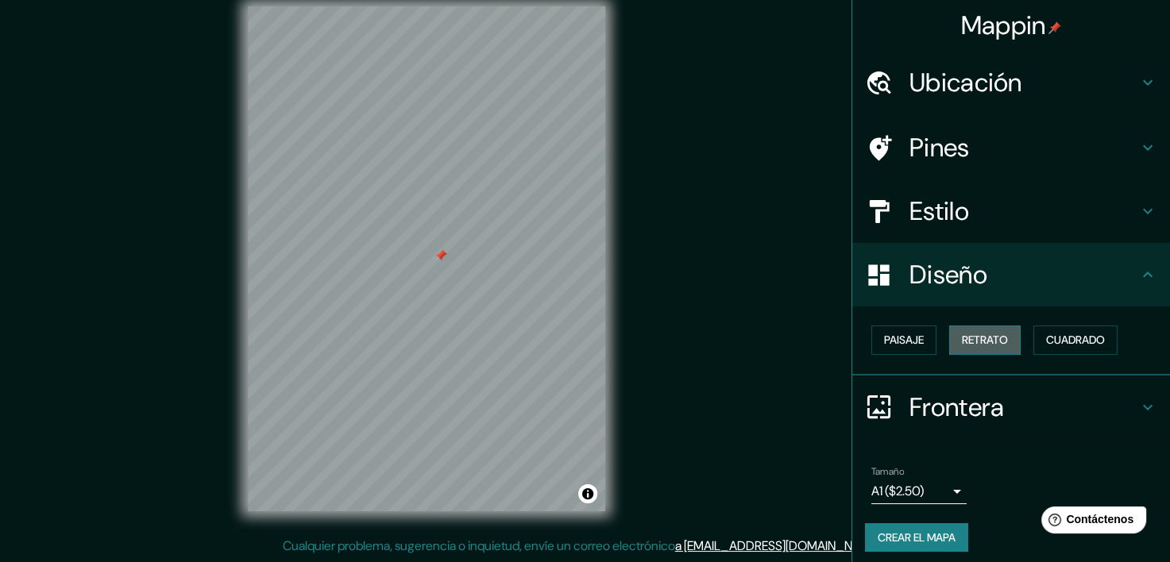
click at [949, 339] on button "Retrato" at bounding box center [984, 340] width 71 height 29
click at [962, 339] on font "Retrato" at bounding box center [985, 340] width 46 height 20
click at [971, 342] on font "Retrato" at bounding box center [985, 340] width 46 height 20
click at [871, 346] on button "Paisaje" at bounding box center [903, 340] width 65 height 29
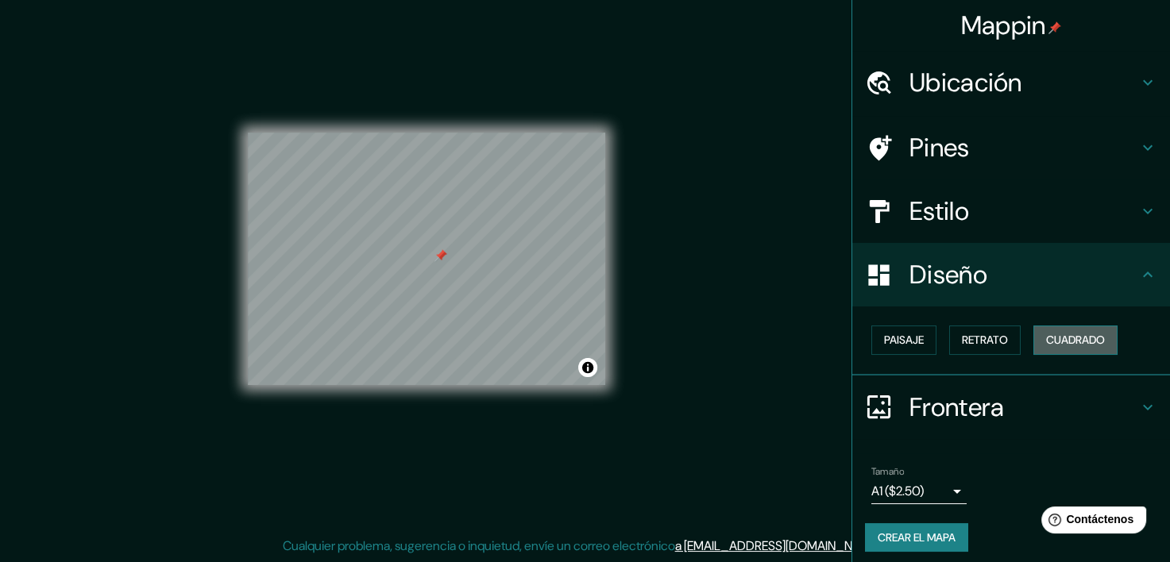
click at [1046, 340] on font "Cuadrado" at bounding box center [1075, 340] width 59 height 20
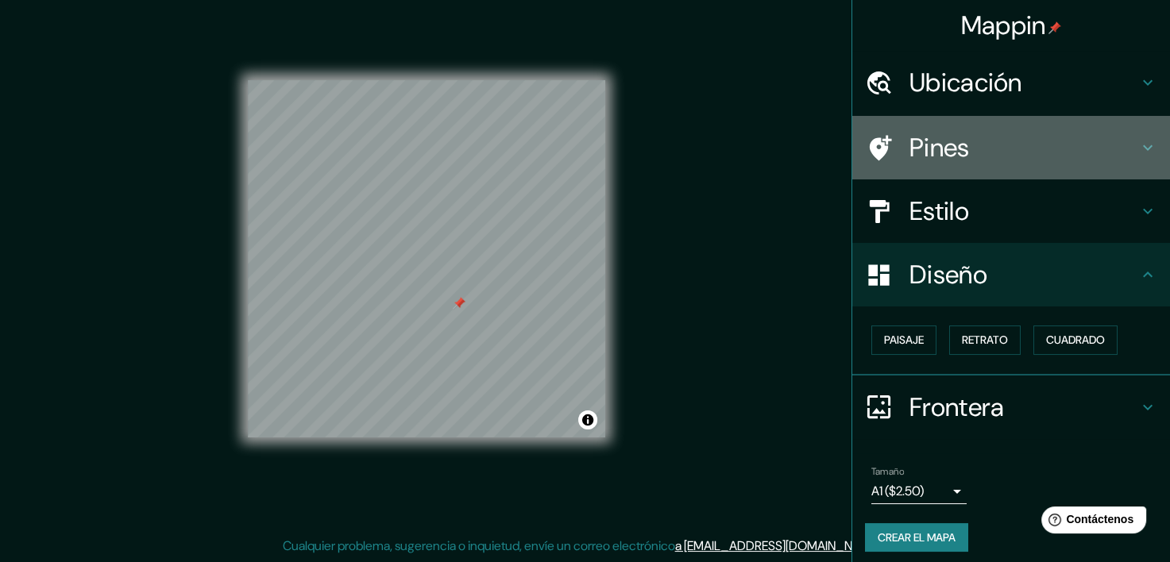
click at [958, 139] on h4 "Pines" at bounding box center [1023, 148] width 229 height 32
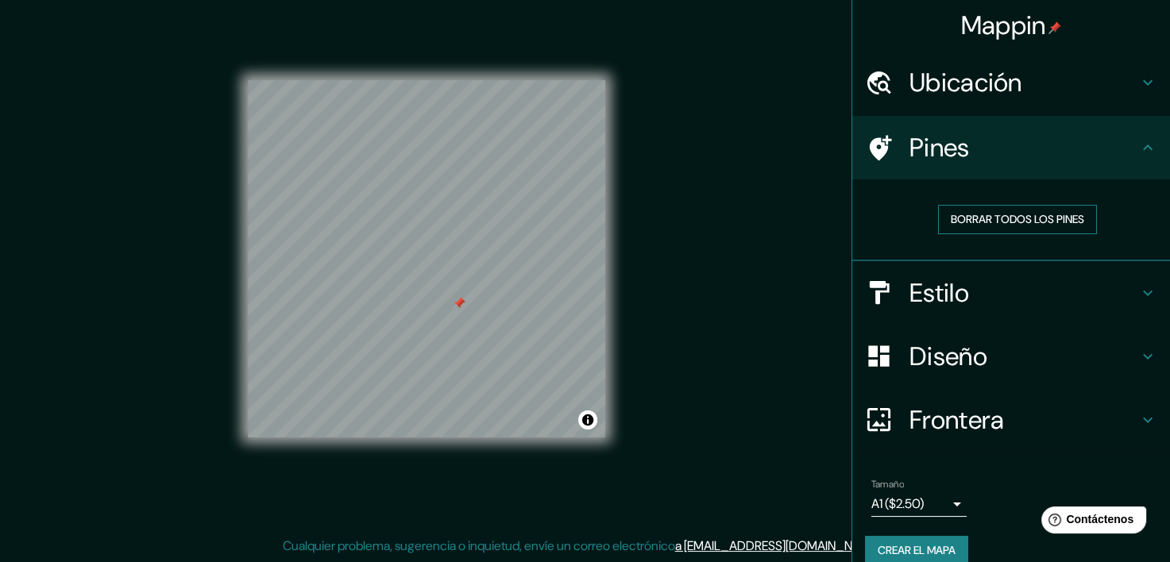
click at [952, 222] on font "Borrar todos los pines" at bounding box center [1016, 220] width 133 height 20
click at [928, 303] on h4 "Estilo" at bounding box center [1023, 293] width 229 height 32
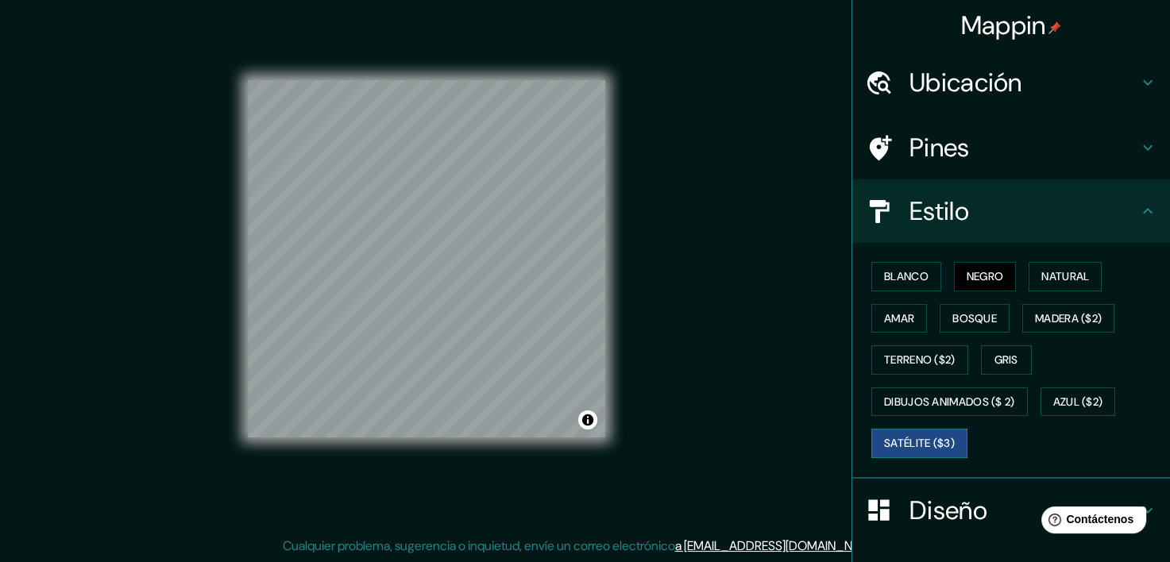
click at [934, 446] on font "Satélite ($3)" at bounding box center [919, 444] width 71 height 20
click at [950, 139] on h4 "Pines" at bounding box center [1023, 148] width 229 height 32
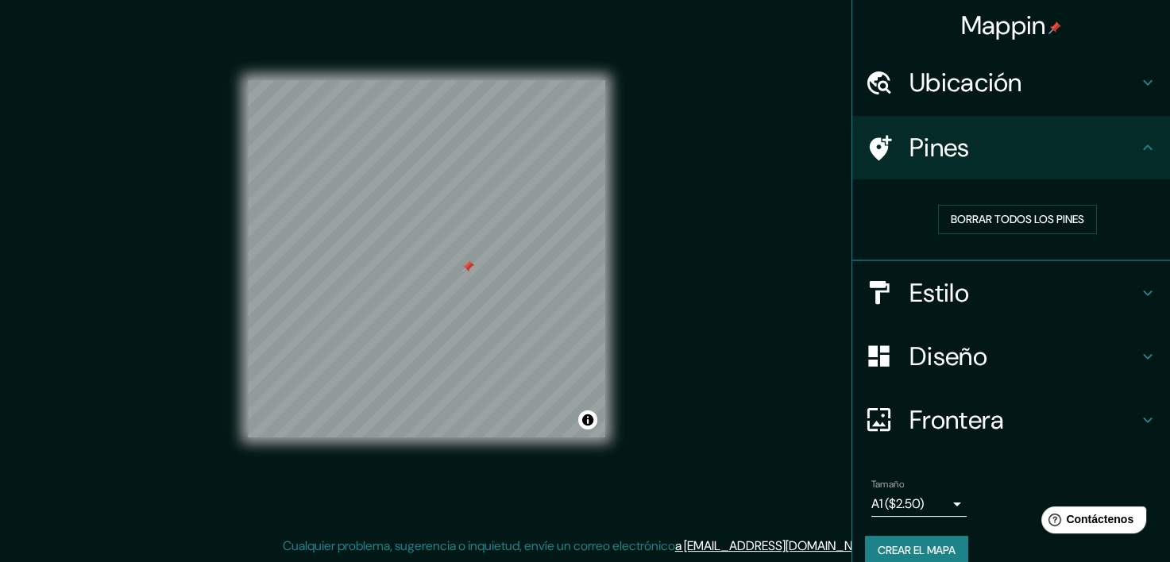
click at [989, 295] on h4 "Estilo" at bounding box center [1023, 293] width 229 height 32
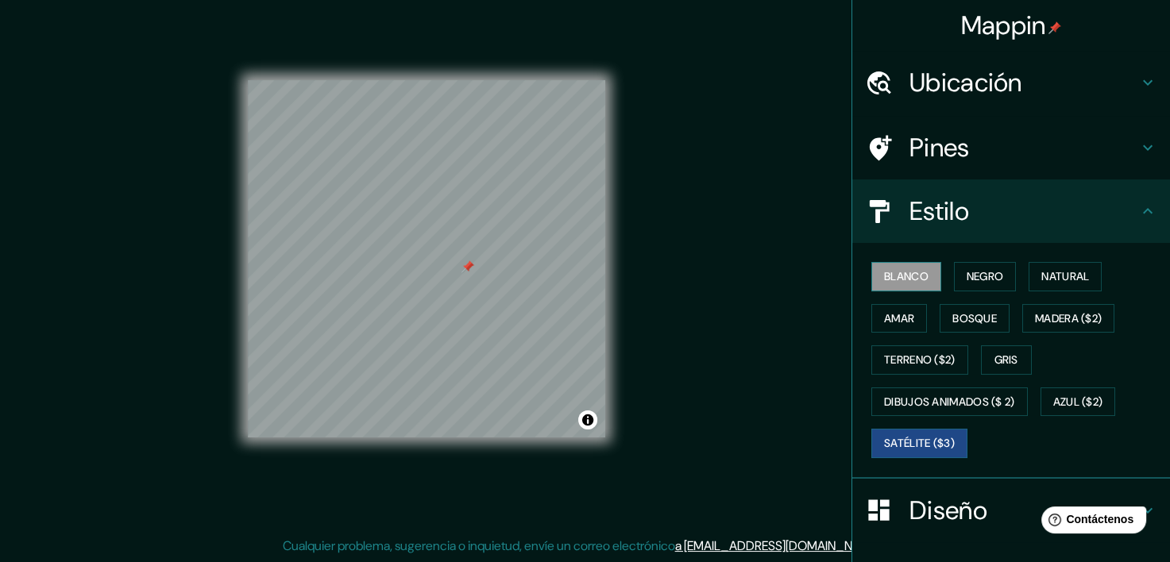
click at [884, 277] on font "Blanco" at bounding box center [906, 277] width 44 height 20
click at [978, 275] on font "Negro" at bounding box center [984, 277] width 37 height 20
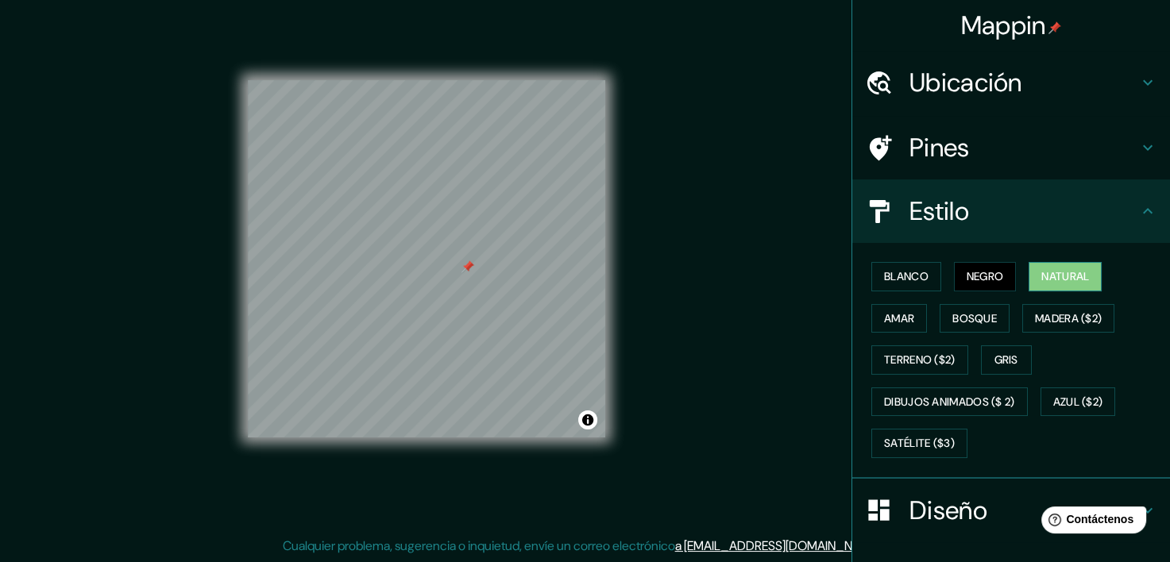
click at [1054, 281] on font "Natural" at bounding box center [1065, 277] width 48 height 20
click at [895, 284] on font "Blanco" at bounding box center [906, 277] width 44 height 20
click at [971, 288] on button "Negro" at bounding box center [985, 276] width 63 height 29
click at [981, 315] on font "Bosque" at bounding box center [974, 319] width 44 height 20
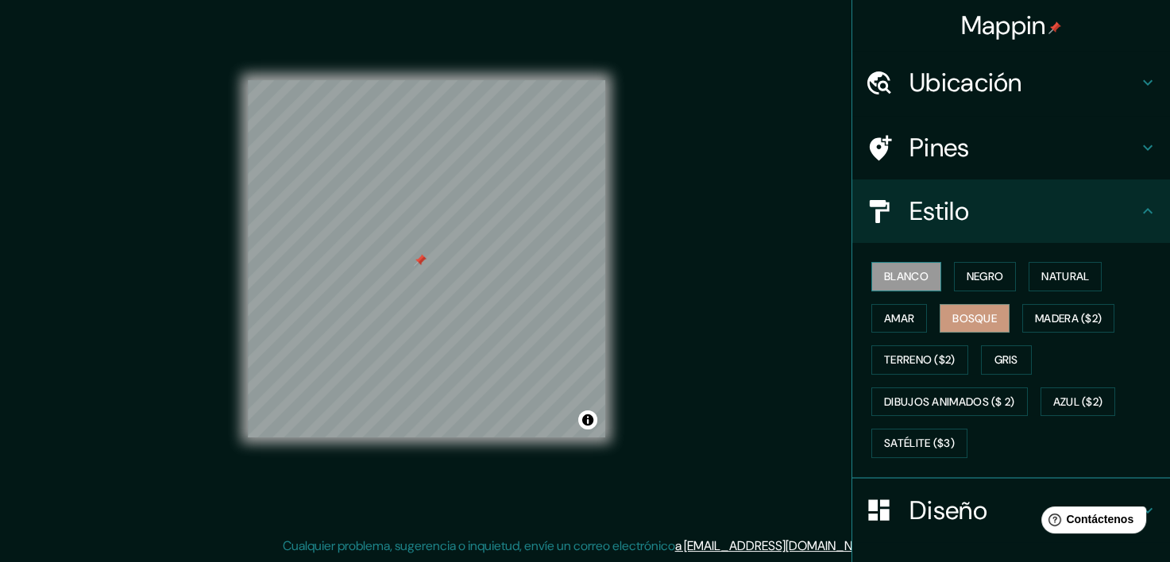
click at [902, 276] on font "Blanco" at bounding box center [906, 277] width 44 height 20
click at [954, 273] on button "Negro" at bounding box center [985, 276] width 63 height 29
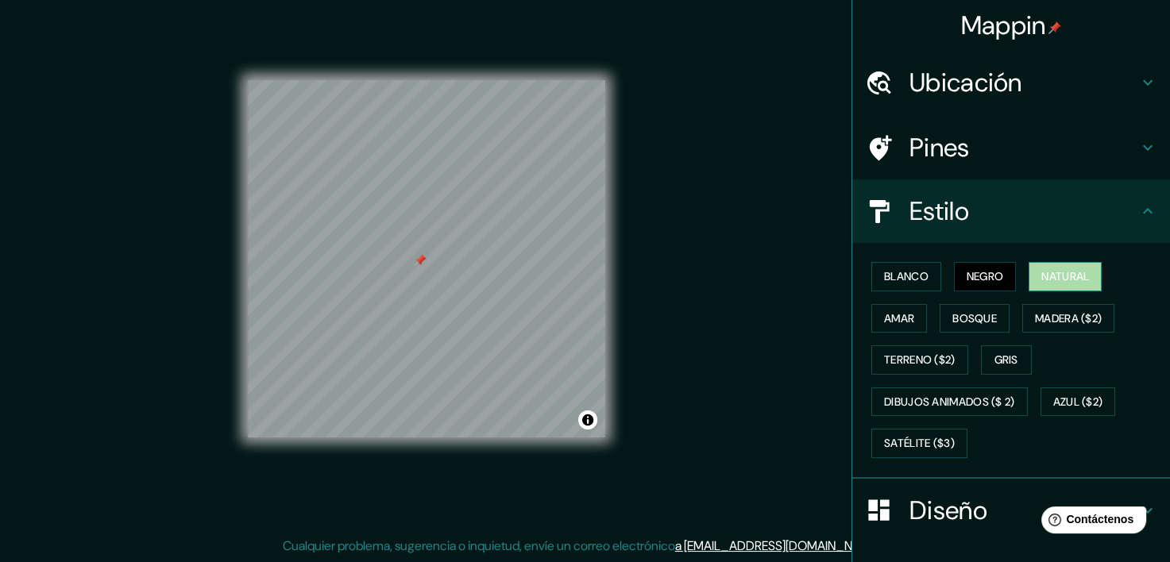
click at [1028, 273] on button "Natural" at bounding box center [1064, 276] width 73 height 29
click at [902, 277] on font "Blanco" at bounding box center [906, 277] width 44 height 20
click at [1048, 272] on font "Natural" at bounding box center [1065, 277] width 48 height 20
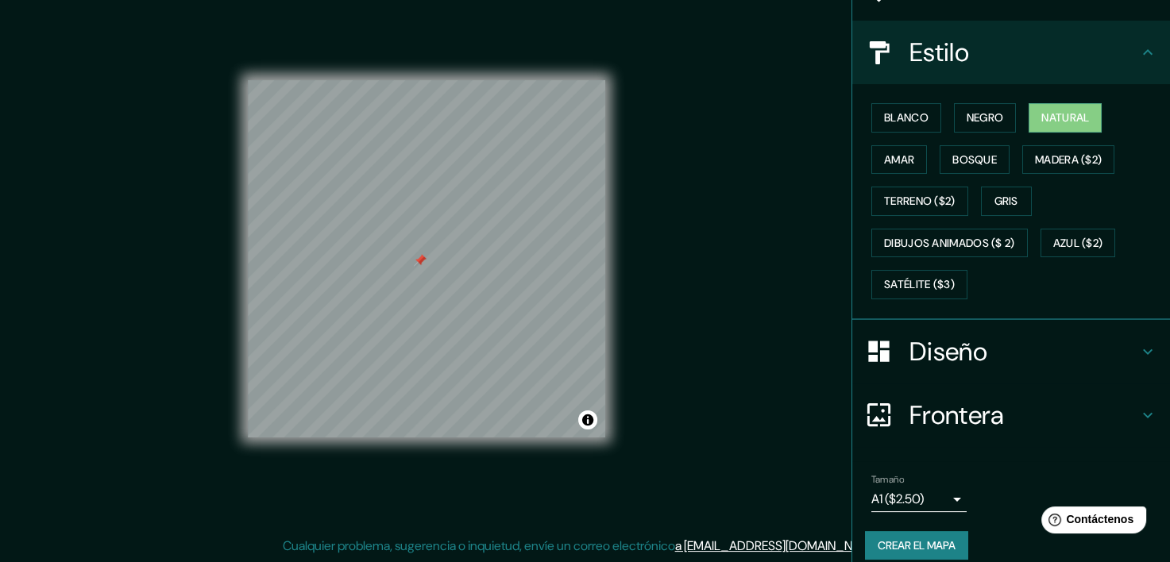
click at [938, 356] on h4 "Diseño" at bounding box center [1023, 352] width 229 height 32
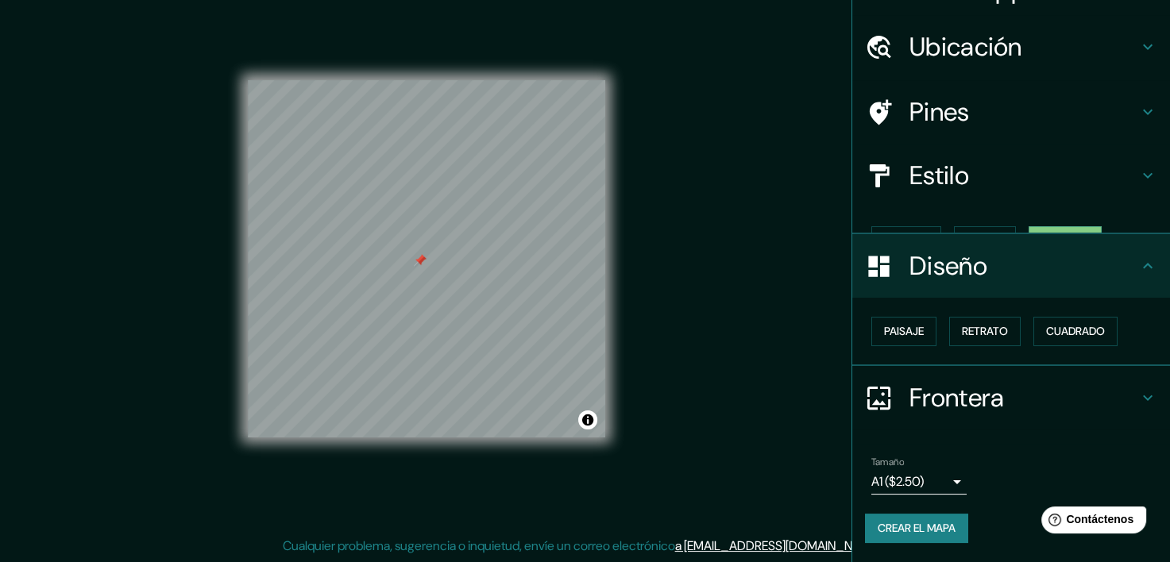
scroll to position [7, 0]
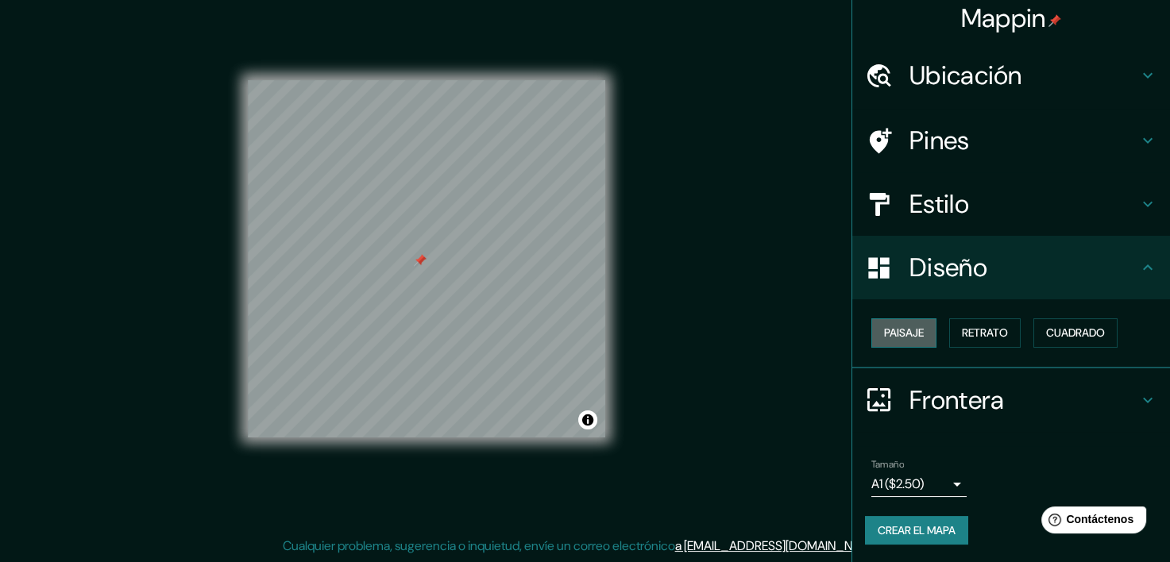
click at [888, 338] on font "Paisaje" at bounding box center [904, 333] width 40 height 20
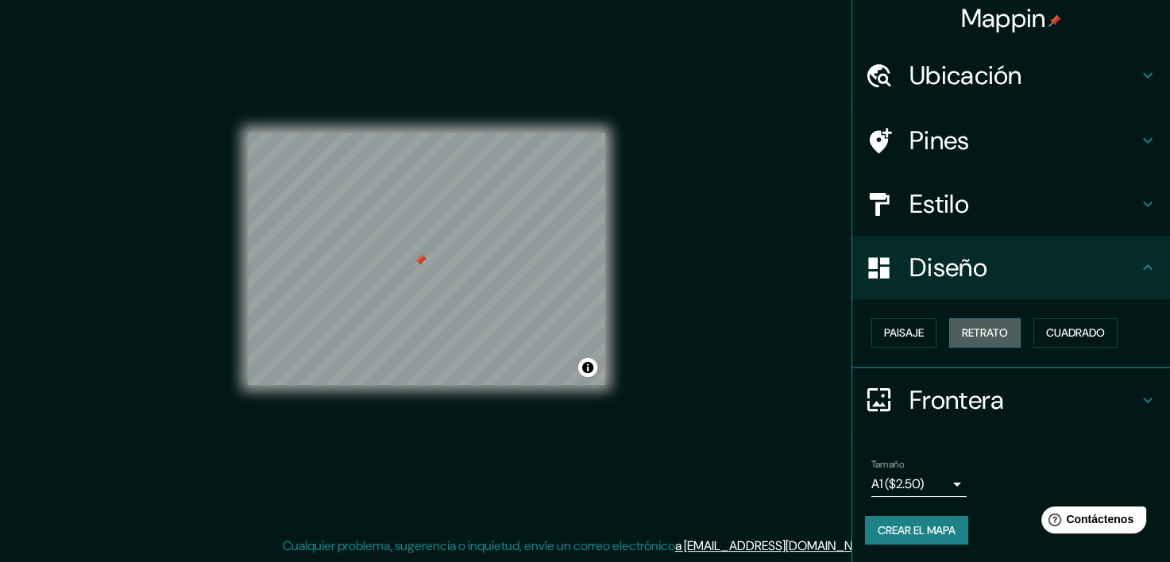
click at [963, 333] on font "Retrato" at bounding box center [985, 333] width 46 height 20
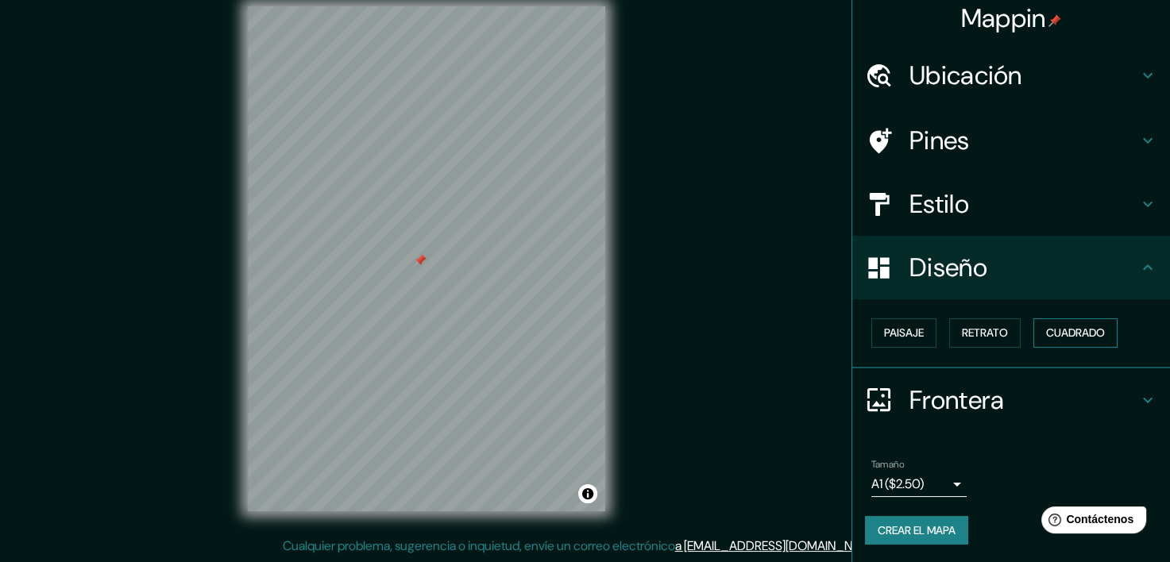
click at [1050, 333] on font "Cuadrado" at bounding box center [1075, 333] width 59 height 20
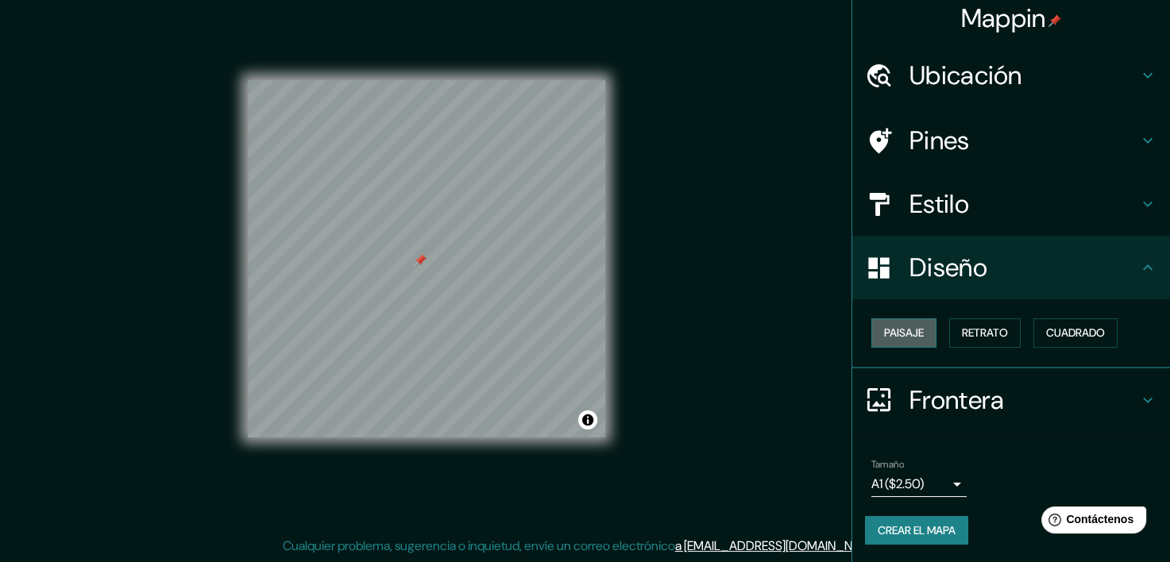
click at [886, 339] on font "Paisaje" at bounding box center [904, 333] width 40 height 20
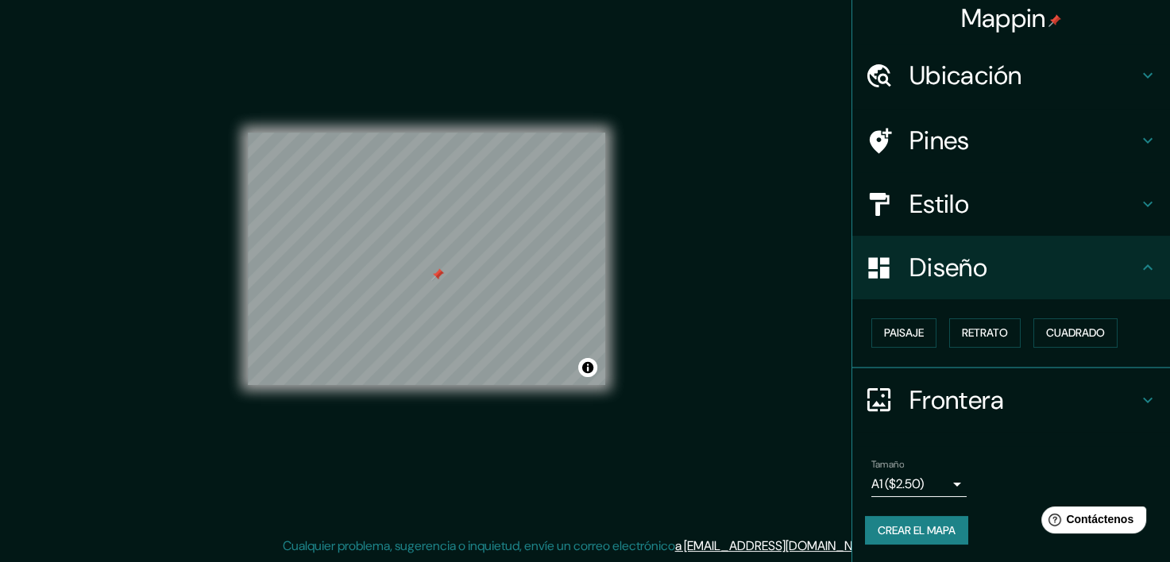
click at [693, 276] on div "Mappin Ubicación Pines Estilo Diseño Paisaje Retrato Cuadrado Frontera Elige un…" at bounding box center [585, 271] width 1170 height 582
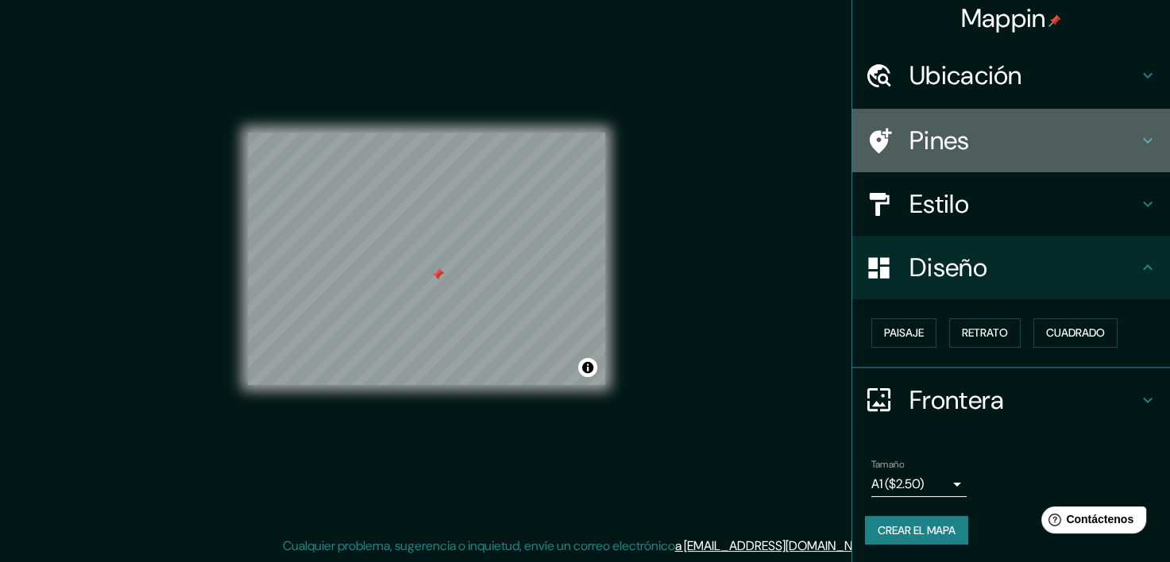
click at [882, 137] on div at bounding box center [887, 141] width 44 height 28
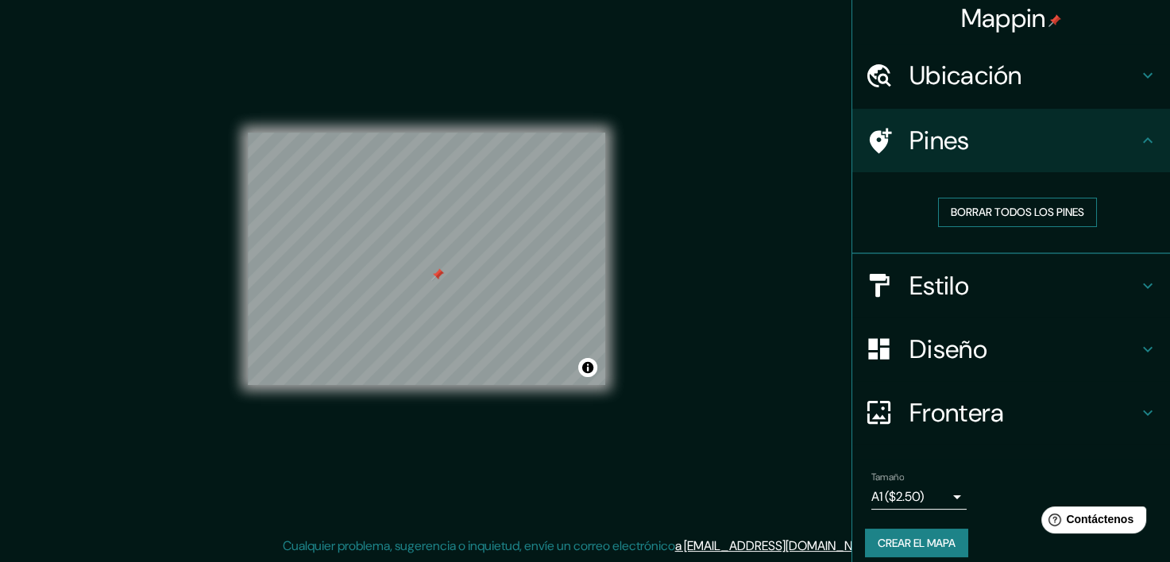
click at [1006, 213] on font "Borrar todos los pines" at bounding box center [1016, 212] width 133 height 20
click at [871, 133] on icon at bounding box center [880, 140] width 22 height 25
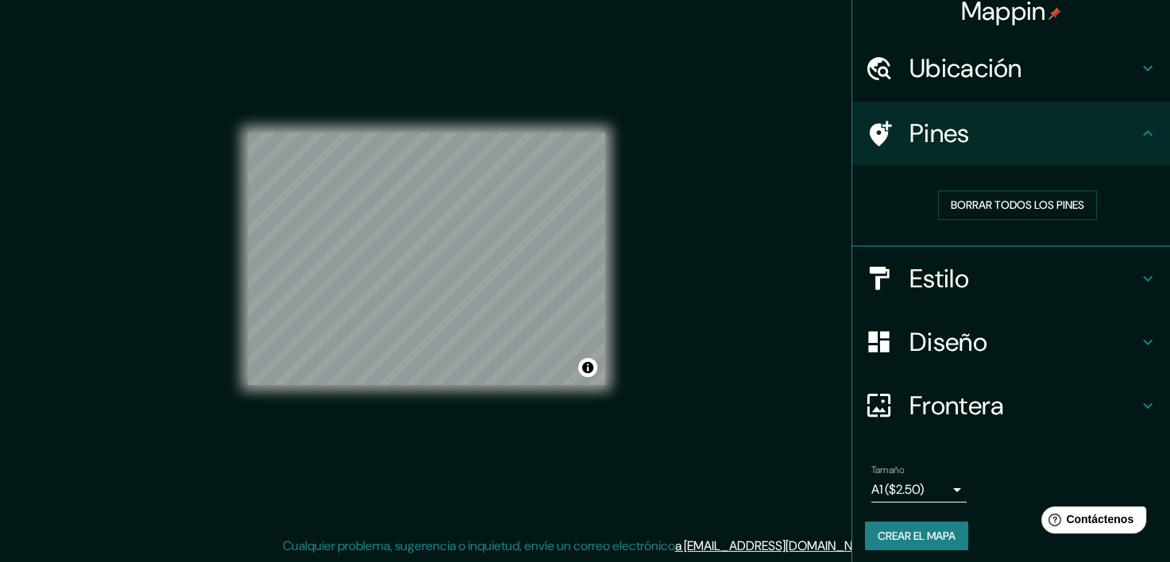
scroll to position [20, 0]
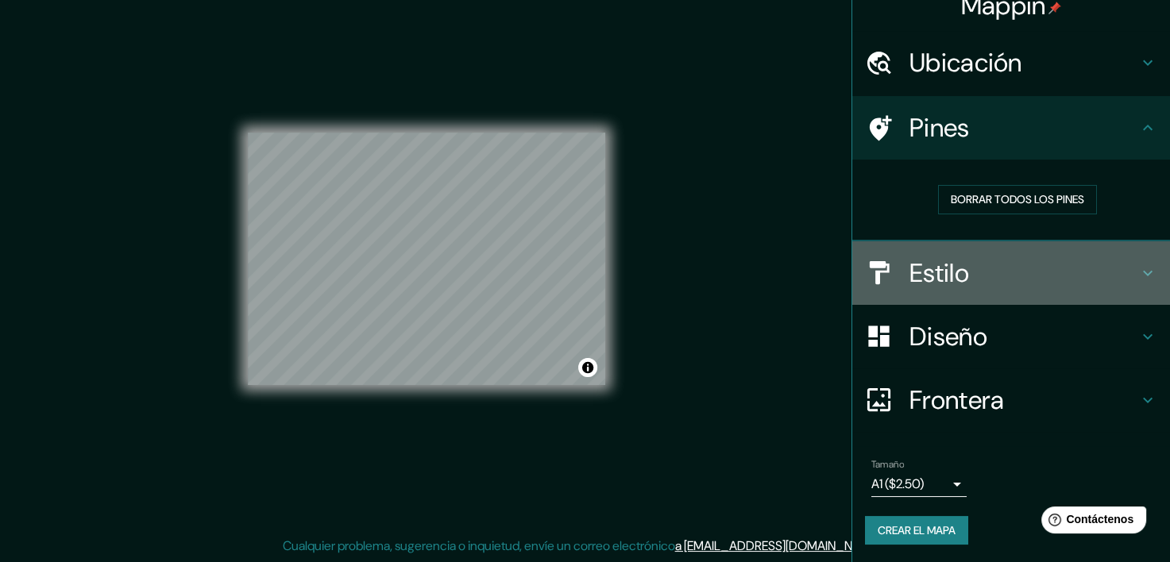
click at [973, 277] on h4 "Estilo" at bounding box center [1023, 273] width 229 height 32
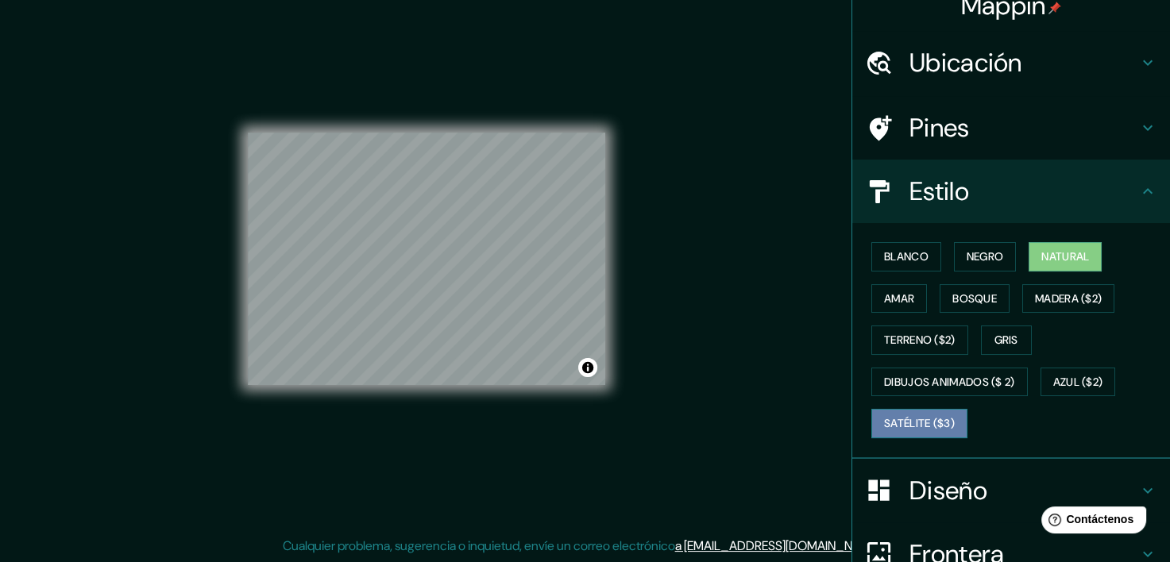
click at [933, 418] on font "Satélite ($3)" at bounding box center [919, 424] width 71 height 20
click at [983, 133] on h4 "Pines" at bounding box center [1023, 128] width 229 height 32
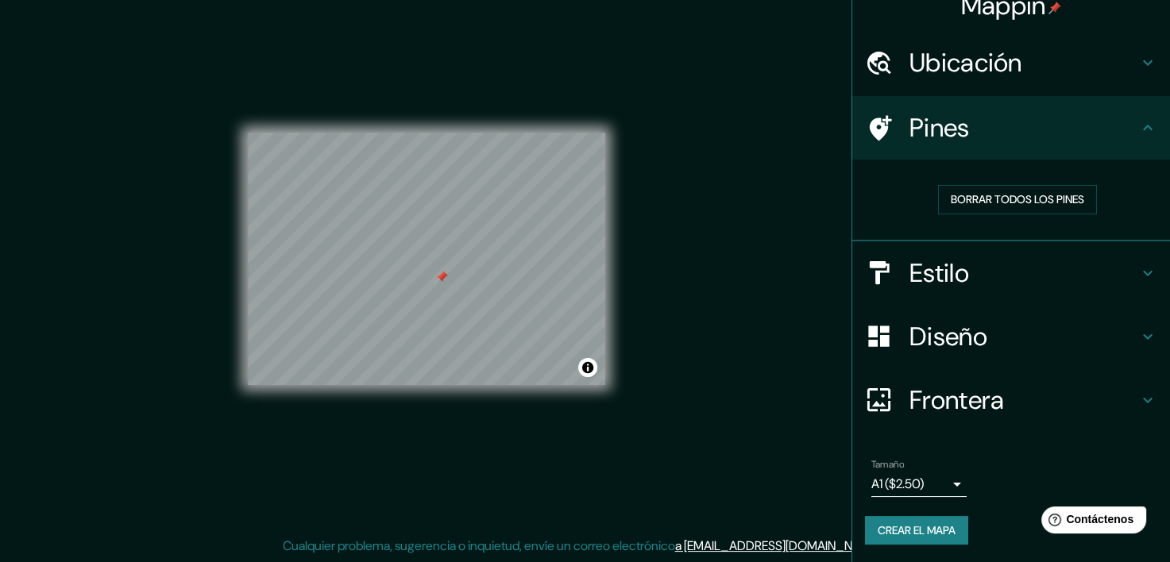
click at [1026, 280] on h4 "Estilo" at bounding box center [1023, 273] width 229 height 32
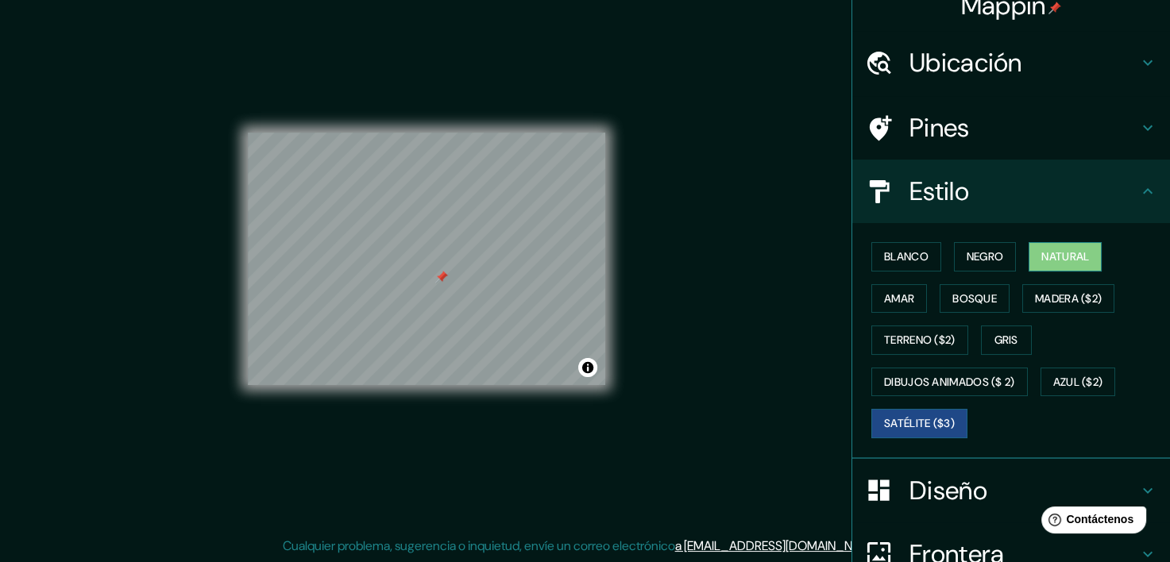
click at [1041, 265] on button "Natural" at bounding box center [1064, 256] width 73 height 29
click at [918, 419] on font "Satélite ($3)" at bounding box center [919, 424] width 71 height 20
click at [1028, 259] on button "Natural" at bounding box center [1064, 256] width 73 height 29
